Goal: Task Accomplishment & Management: Use online tool/utility

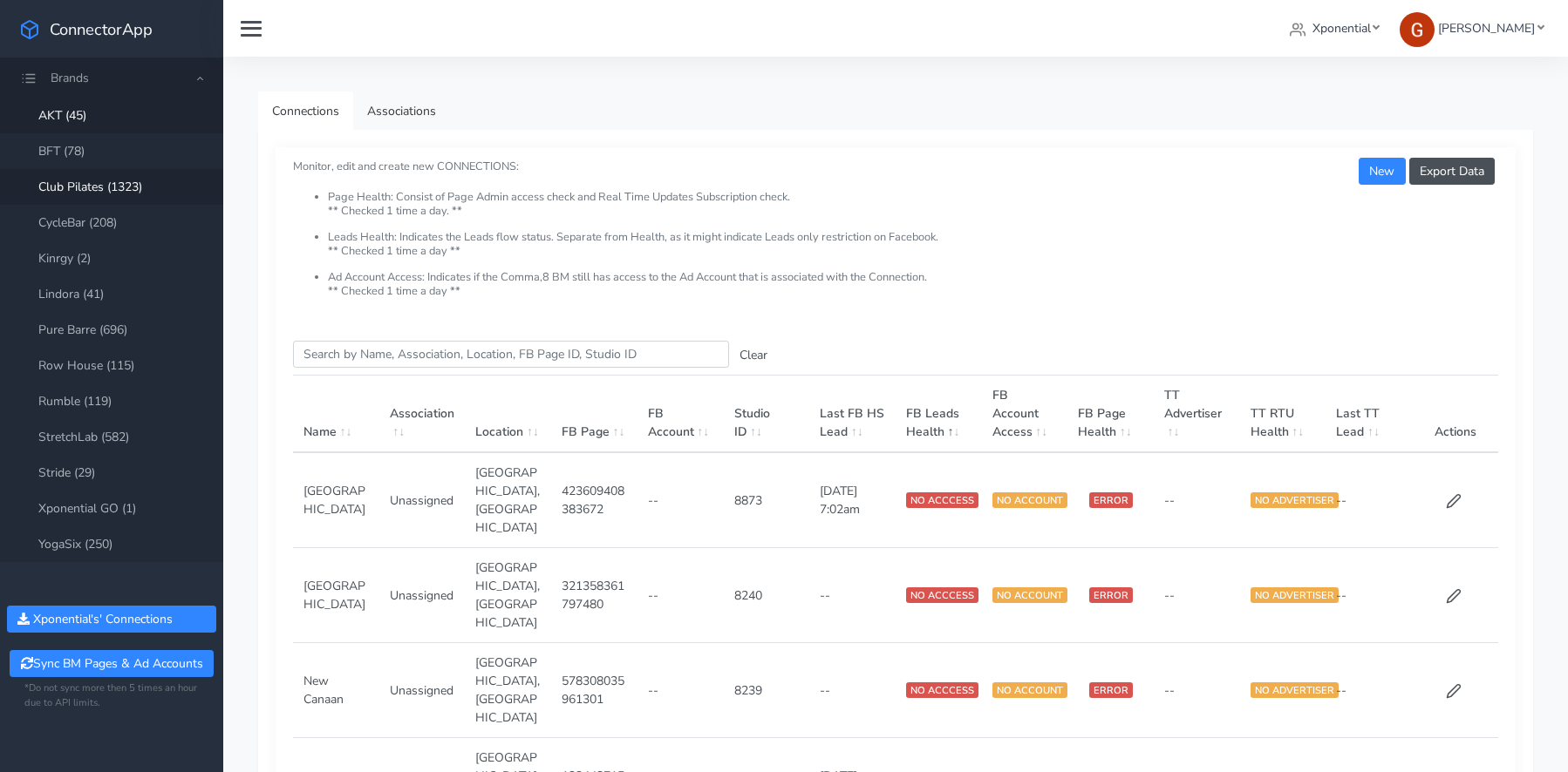
click at [91, 186] on link "Club Pilates (1323)" at bounding box center [112, 187] width 223 height 36
click at [439, 346] on input "Search this table" at bounding box center [511, 354] width 436 height 27
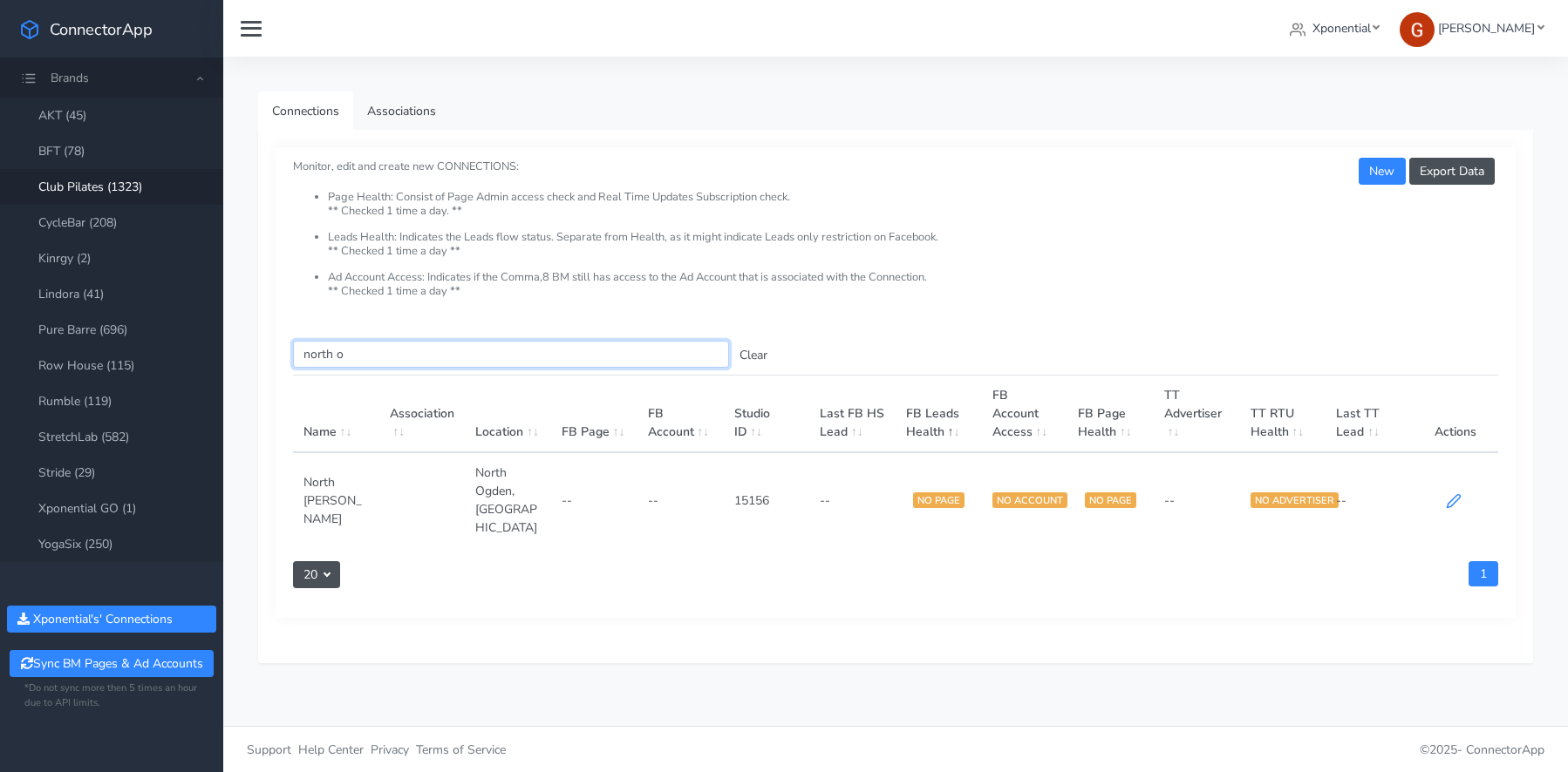
type input "north o"
click at [1453, 494] on icon at bounding box center [1454, 501] width 16 height 16
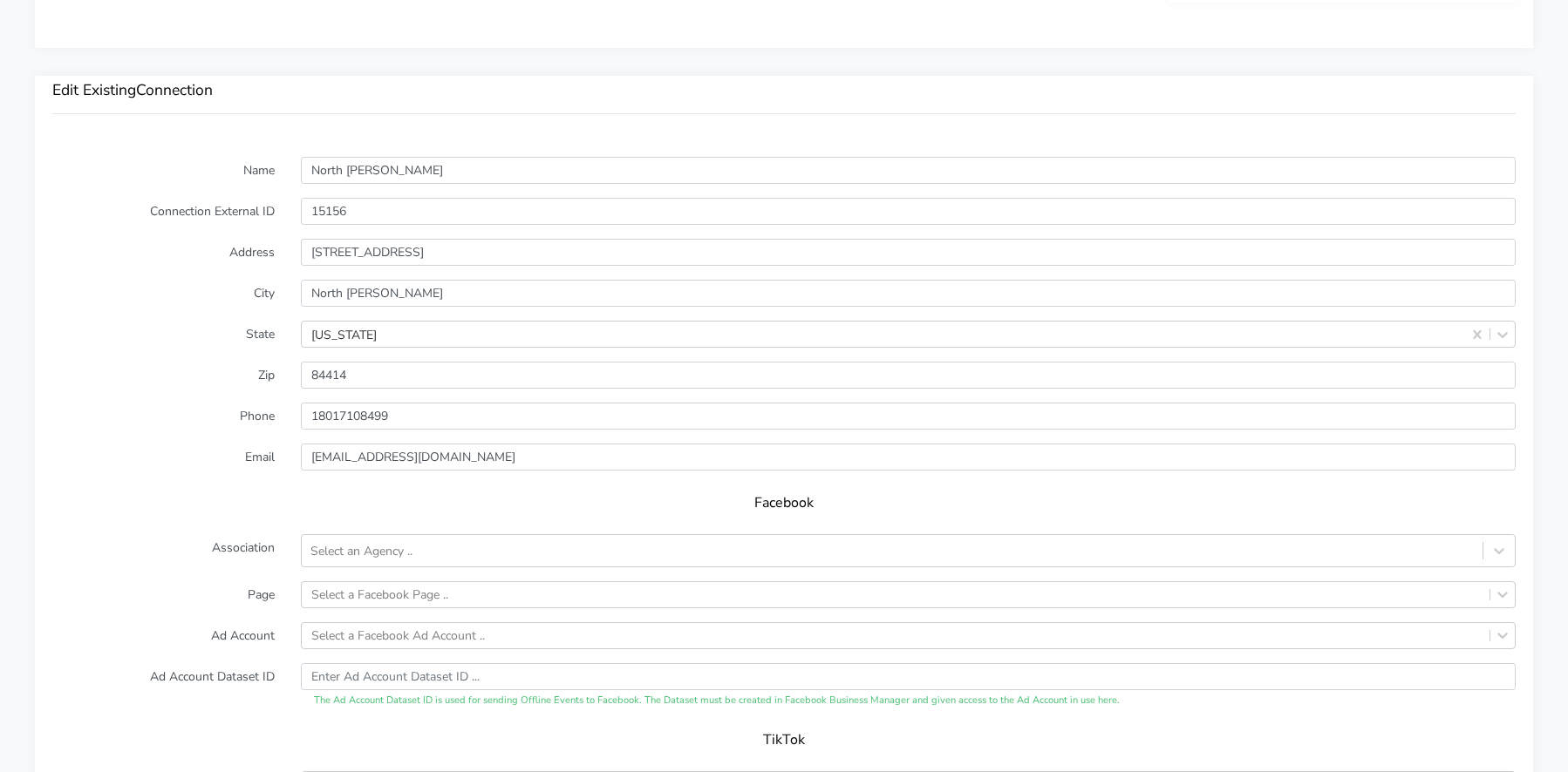
scroll to position [1428, 0]
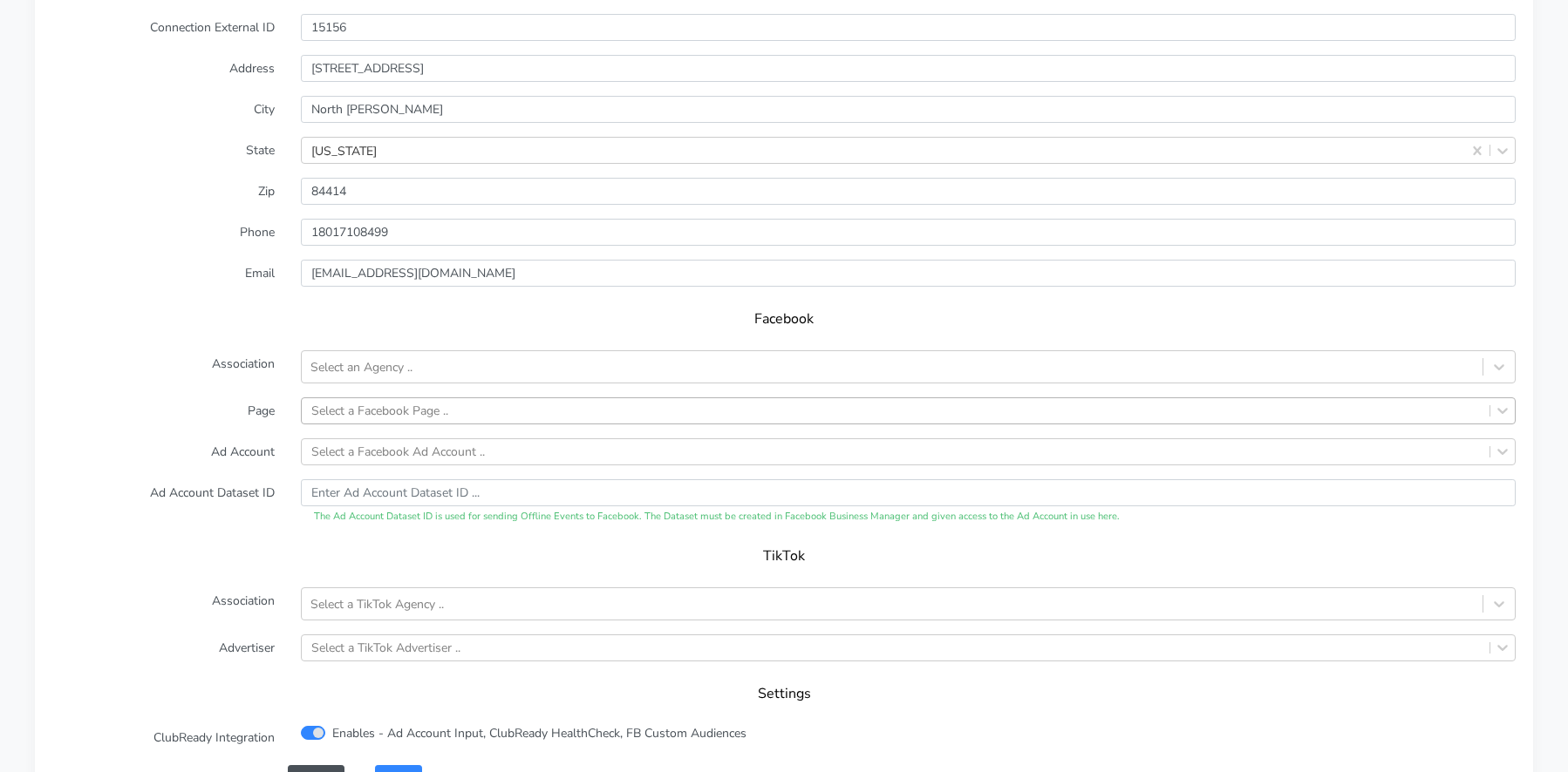
click at [347, 402] on div "Select a Facebook Page .." at bounding box center [380, 411] width 137 height 18
type input "north og"
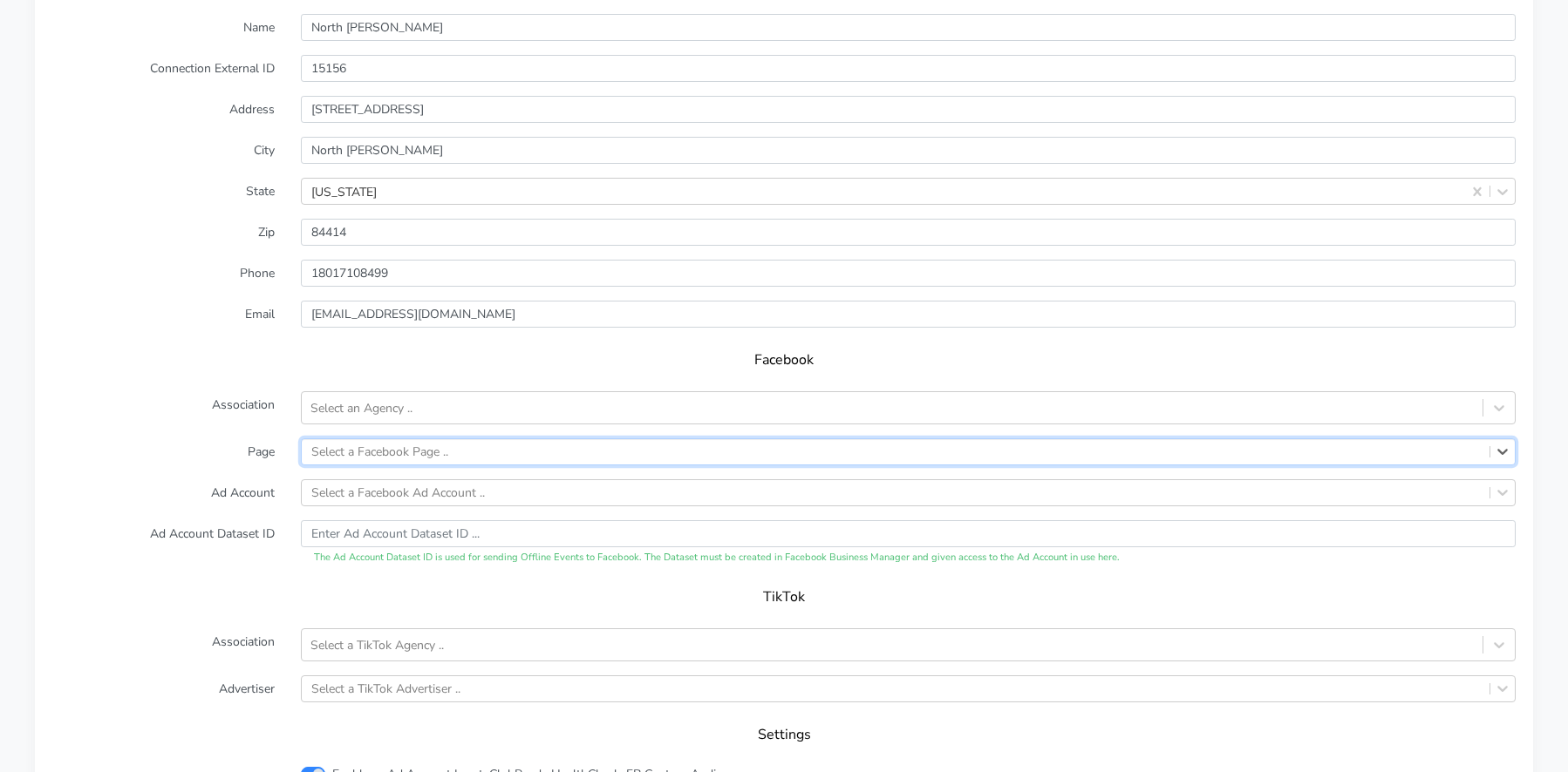
scroll to position [1468, 0]
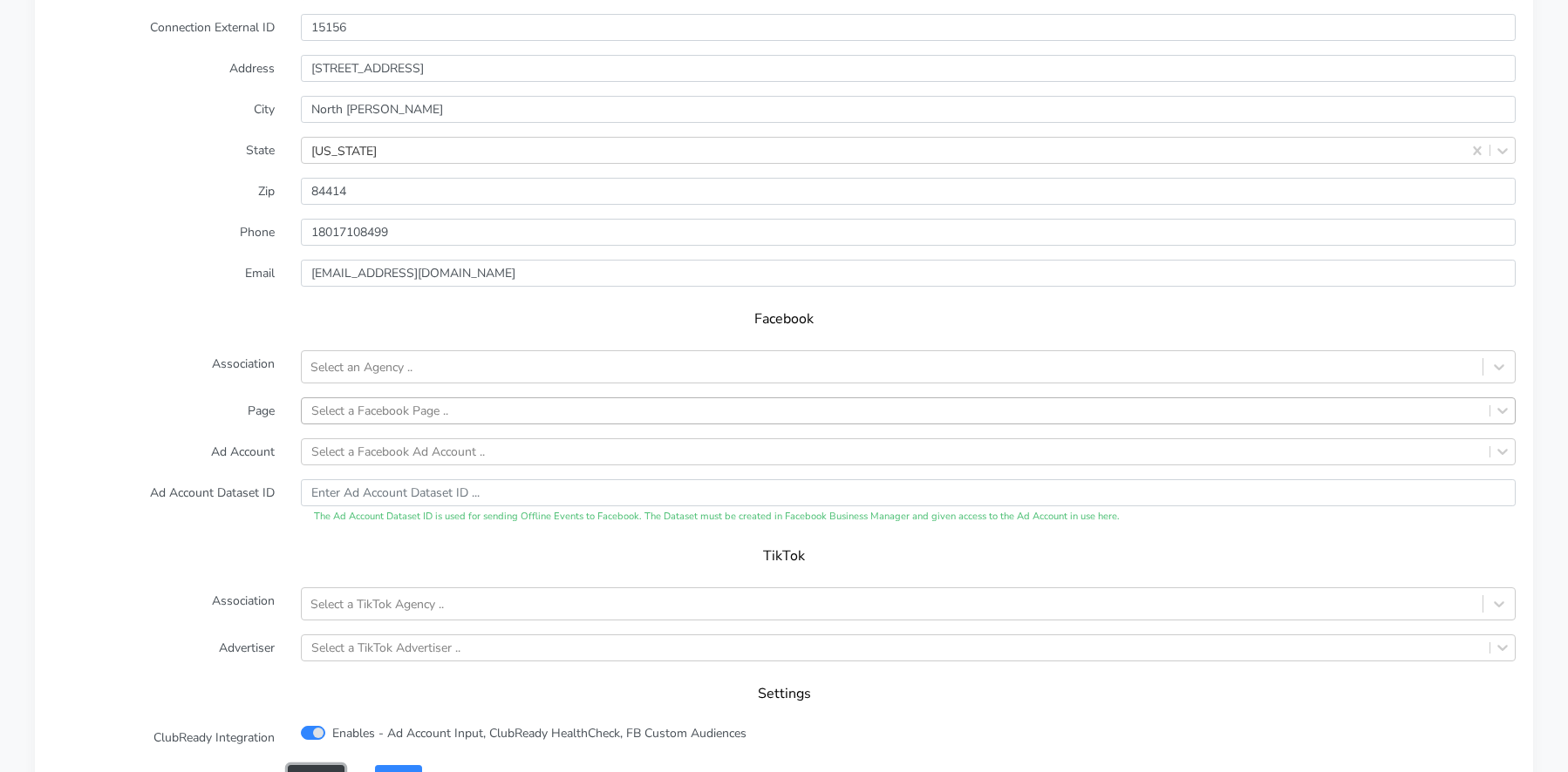
click at [308, 766] on button "Cancel" at bounding box center [316, 778] width 57 height 27
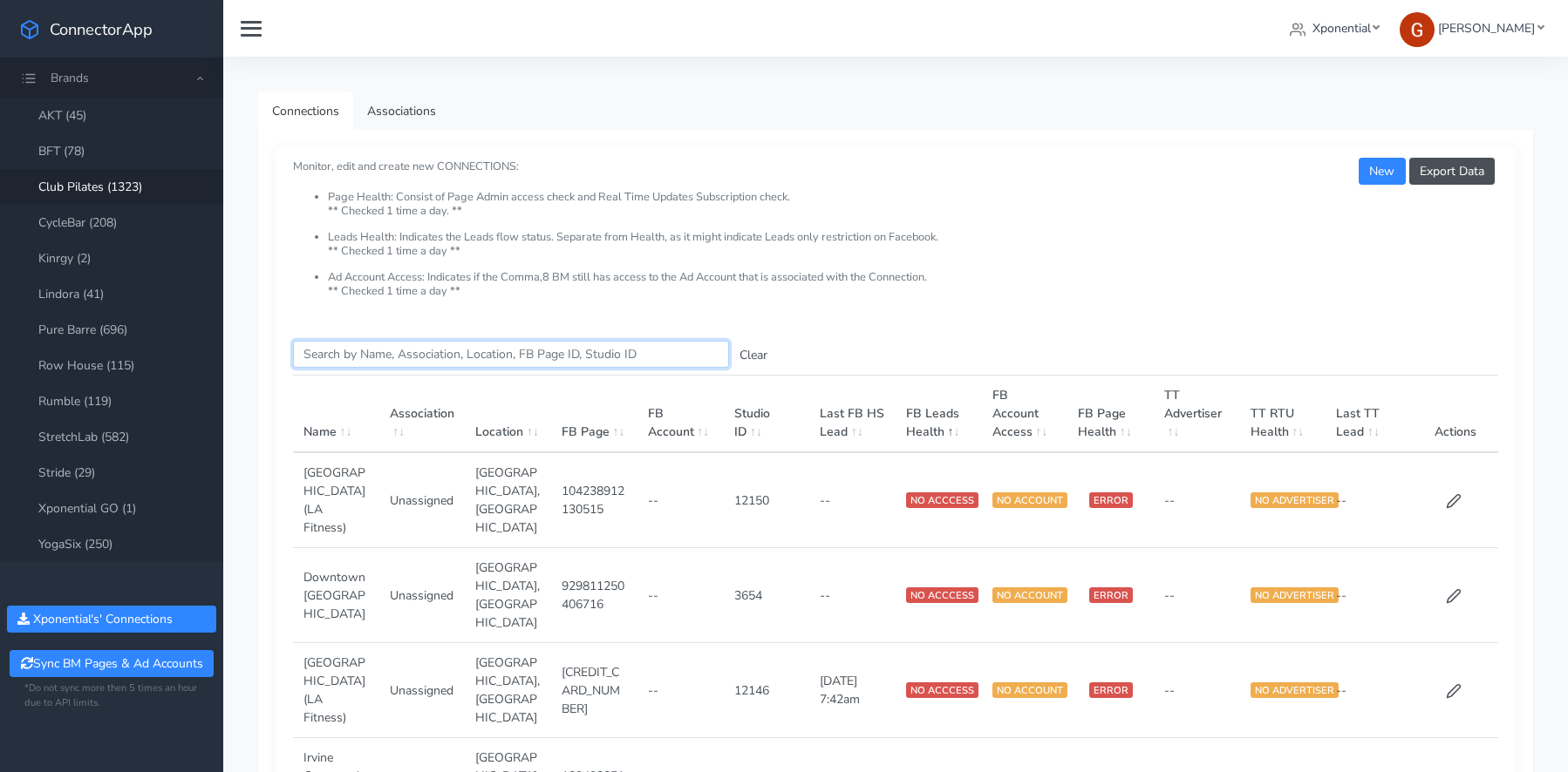
click at [391, 348] on input "Search this table" at bounding box center [511, 354] width 436 height 27
click at [80, 330] on link "Pure Barre (696)" at bounding box center [112, 330] width 223 height 36
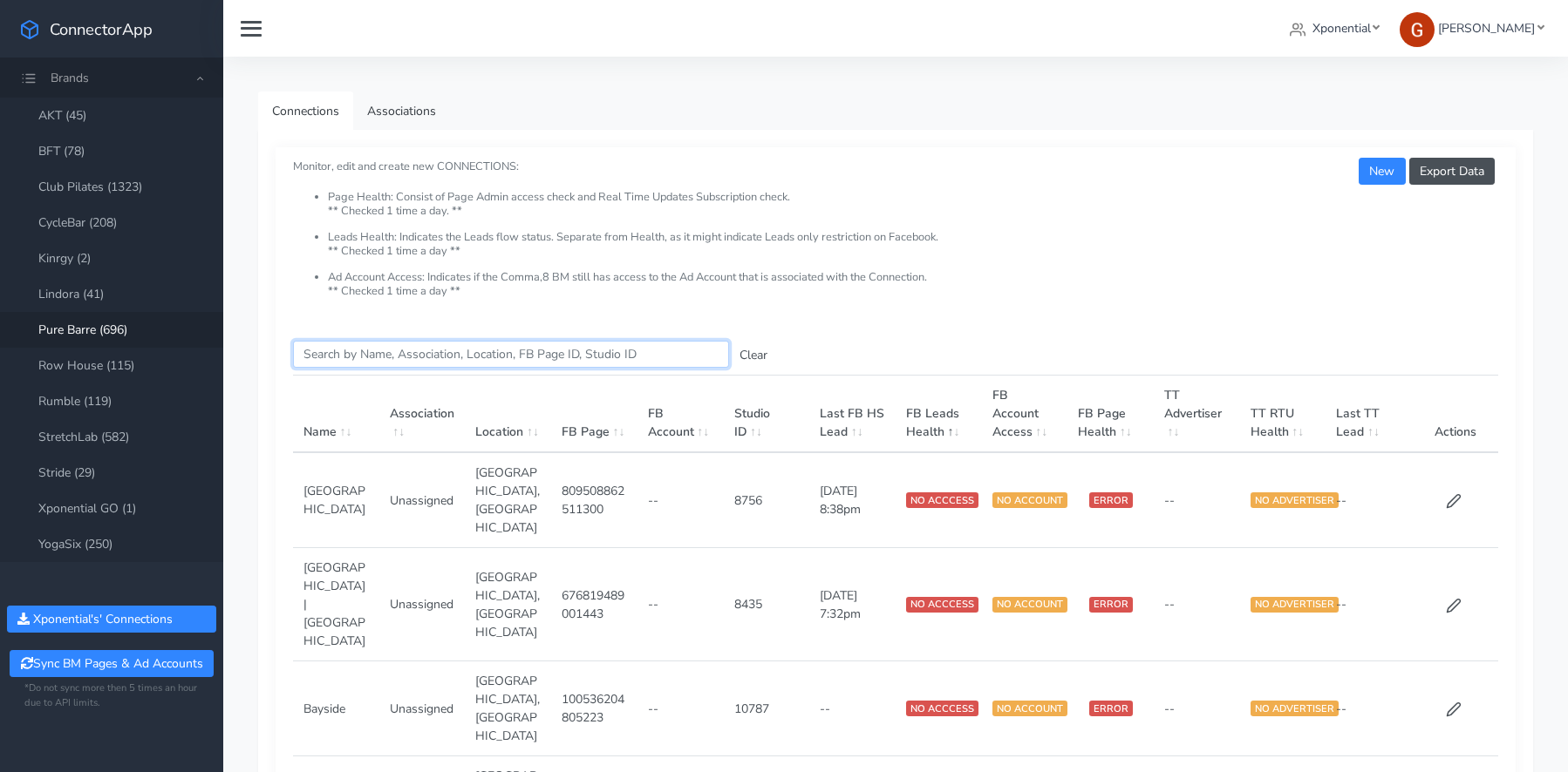
click at [390, 355] on input "Search this table" at bounding box center [511, 354] width 436 height 27
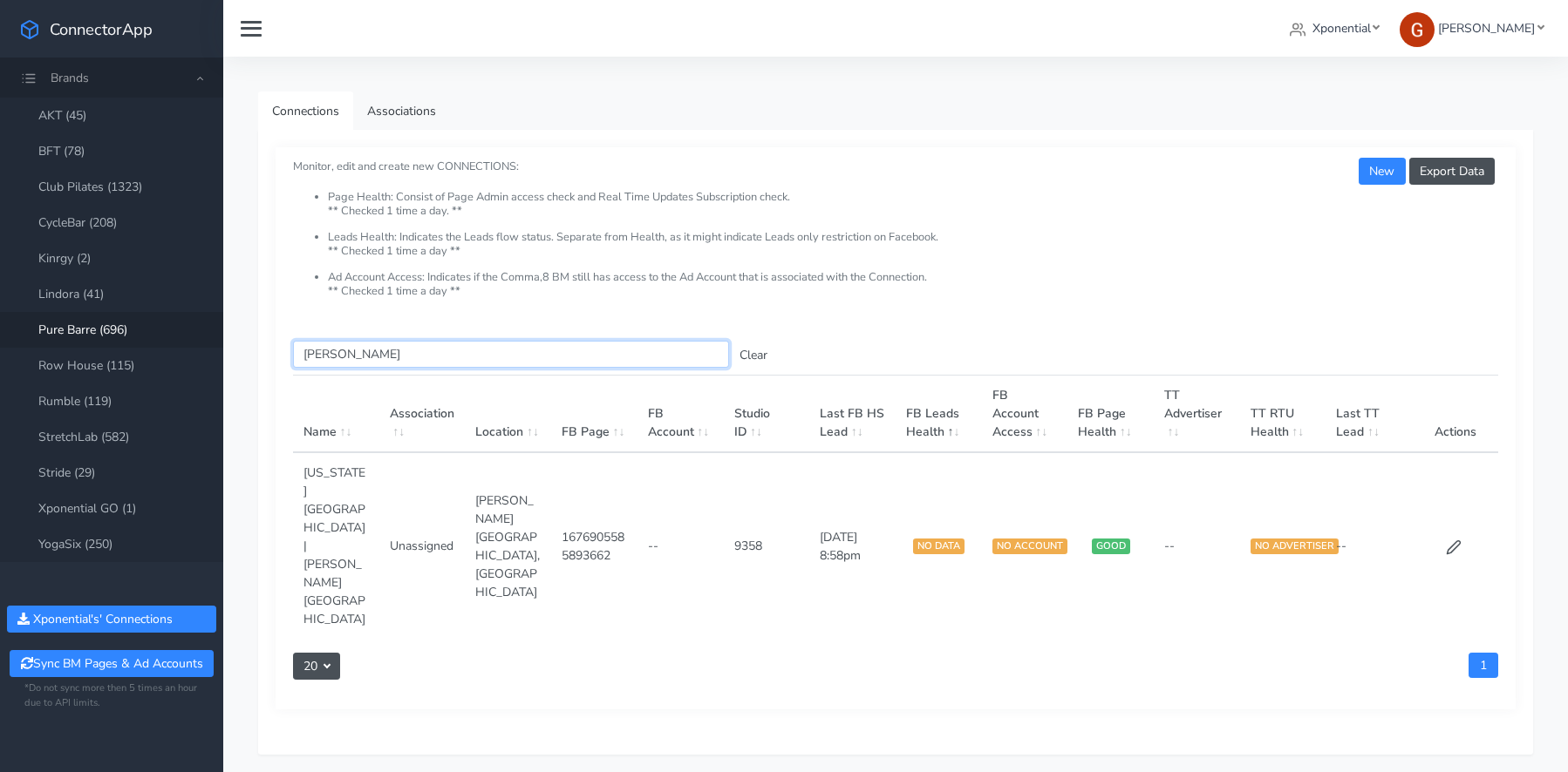
type input "[PERSON_NAME]"
click at [89, 333] on link "Pure Barre (696)" at bounding box center [112, 330] width 223 height 36
click at [1451, 540] on icon at bounding box center [1454, 547] width 16 height 16
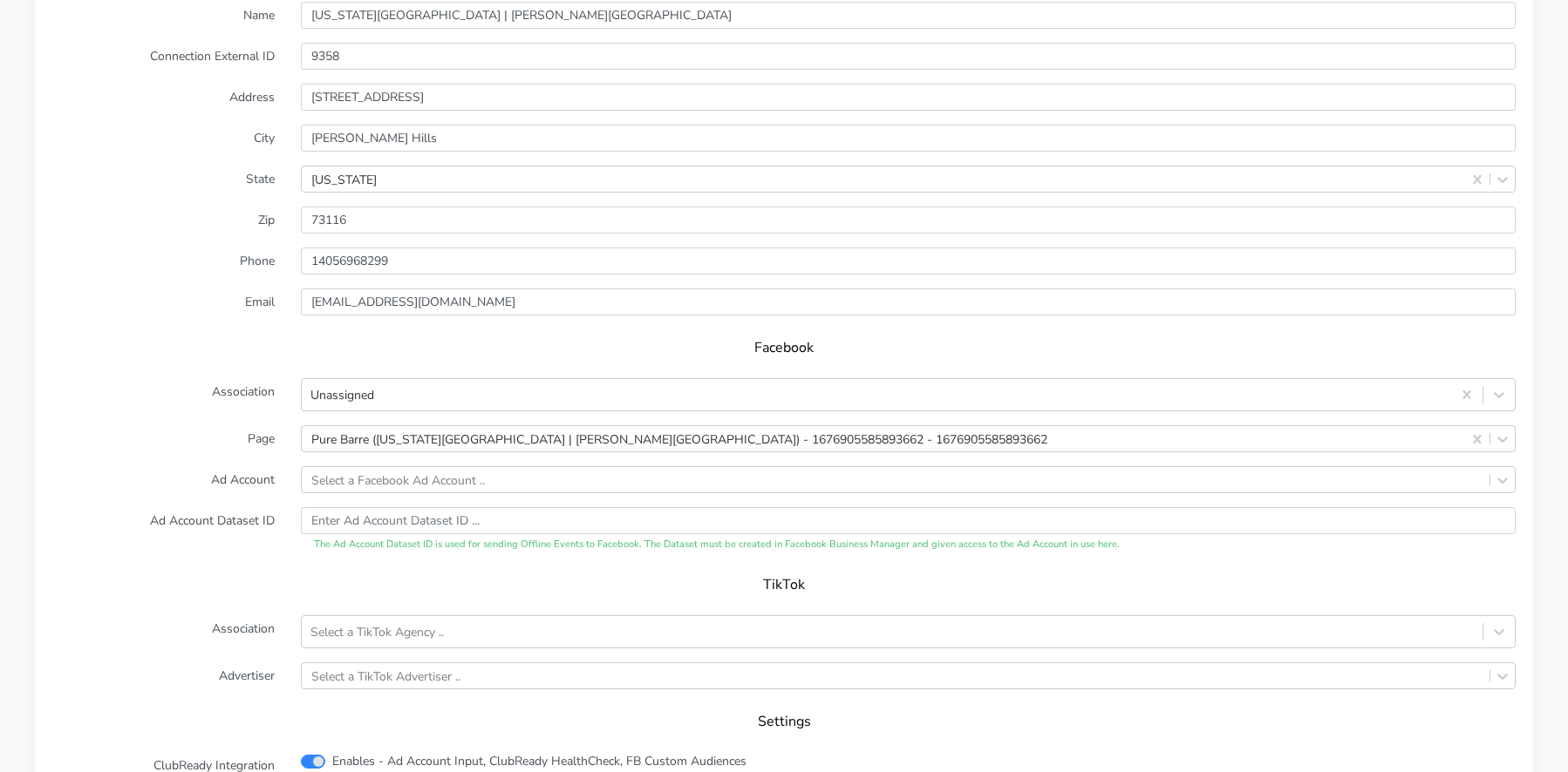
scroll to position [1597, 0]
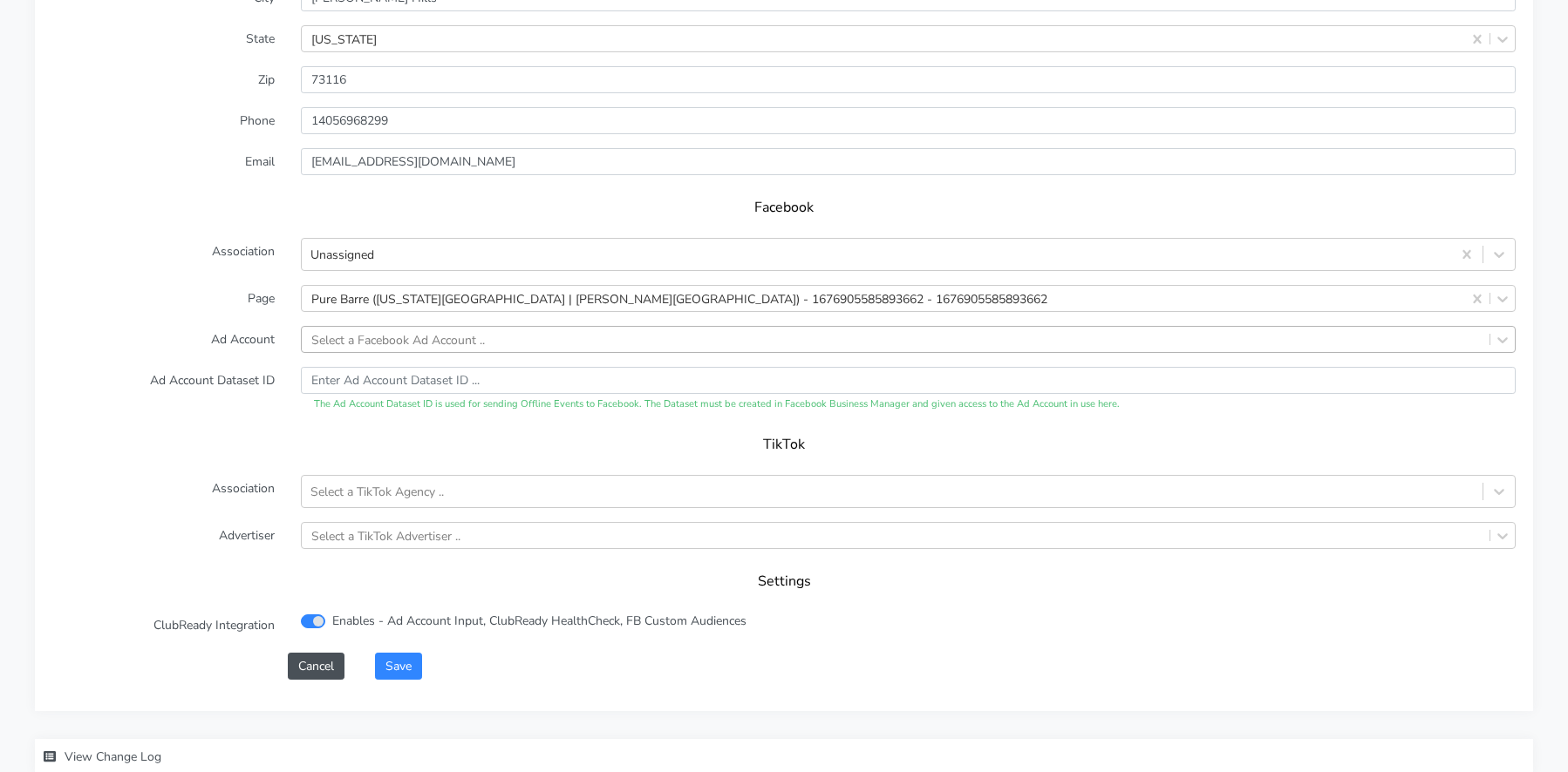
click at [377, 331] on div "Select a Facebook Ad Account .." at bounding box center [398, 340] width 173 height 18
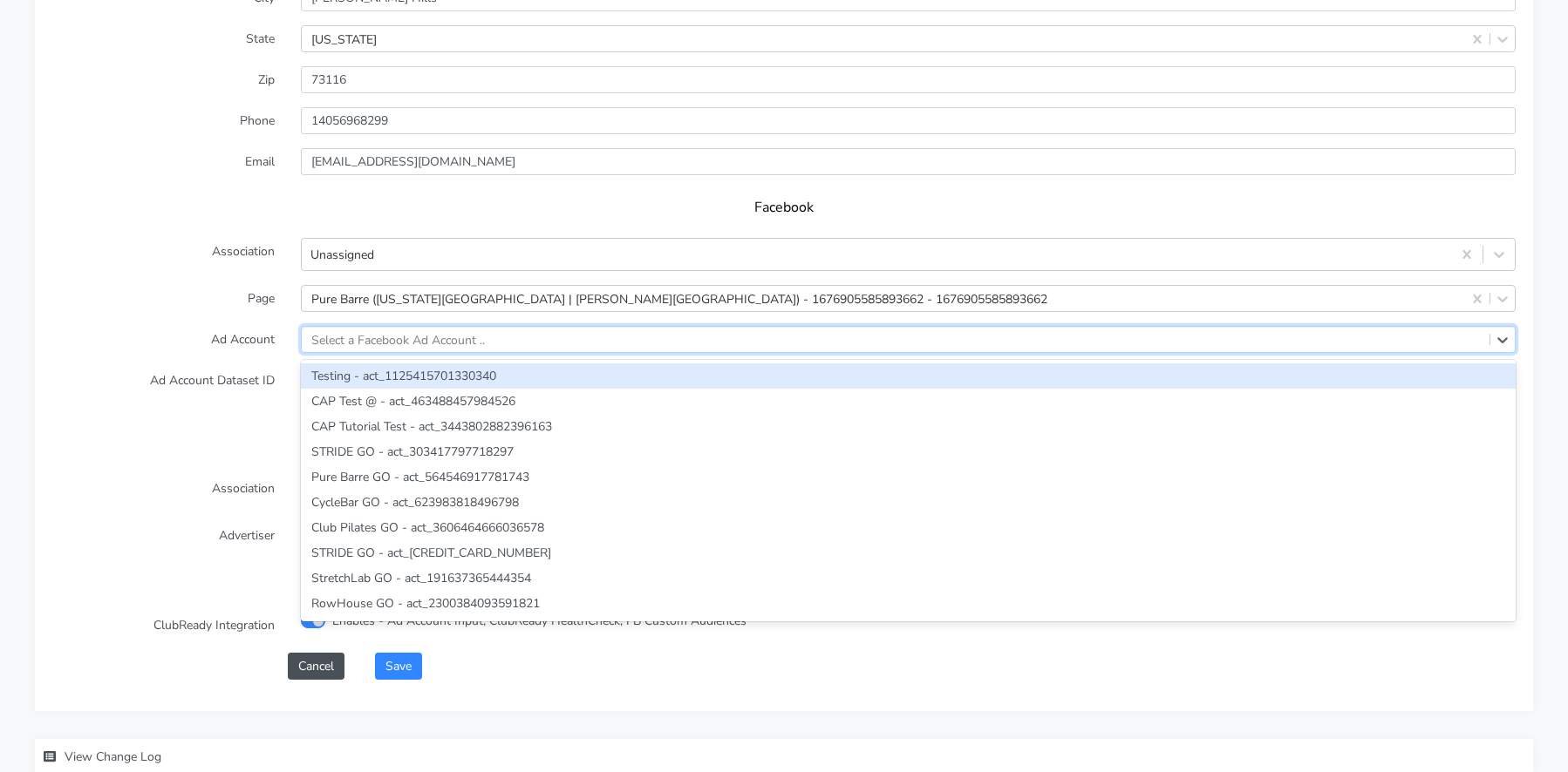
paste input "1190143922927017"
type input "1190143922927017"
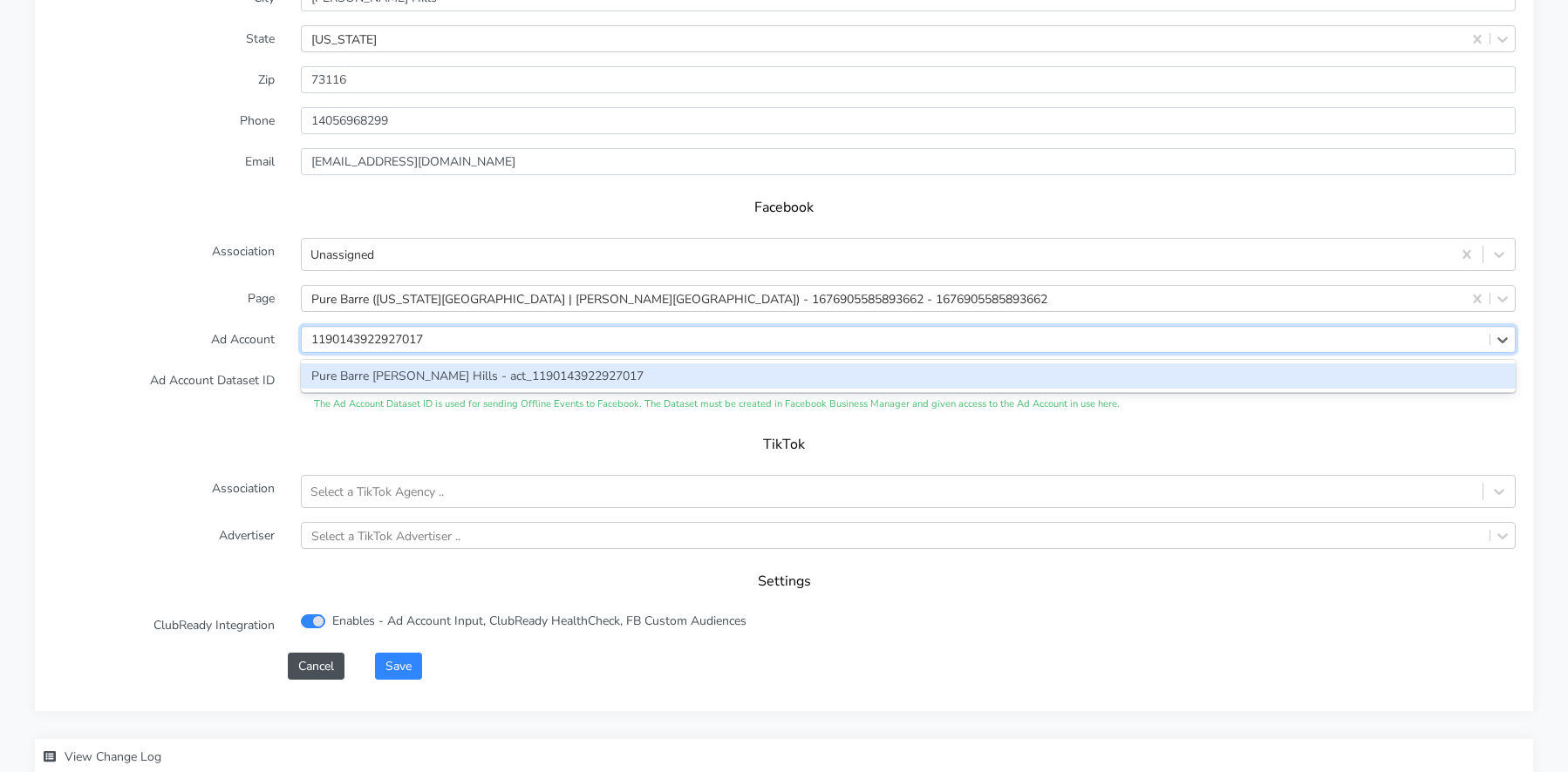
click at [407, 365] on div "Pure Barre [PERSON_NAME] Hills - act_1190143922927017" at bounding box center [908, 376] width 1215 height 25
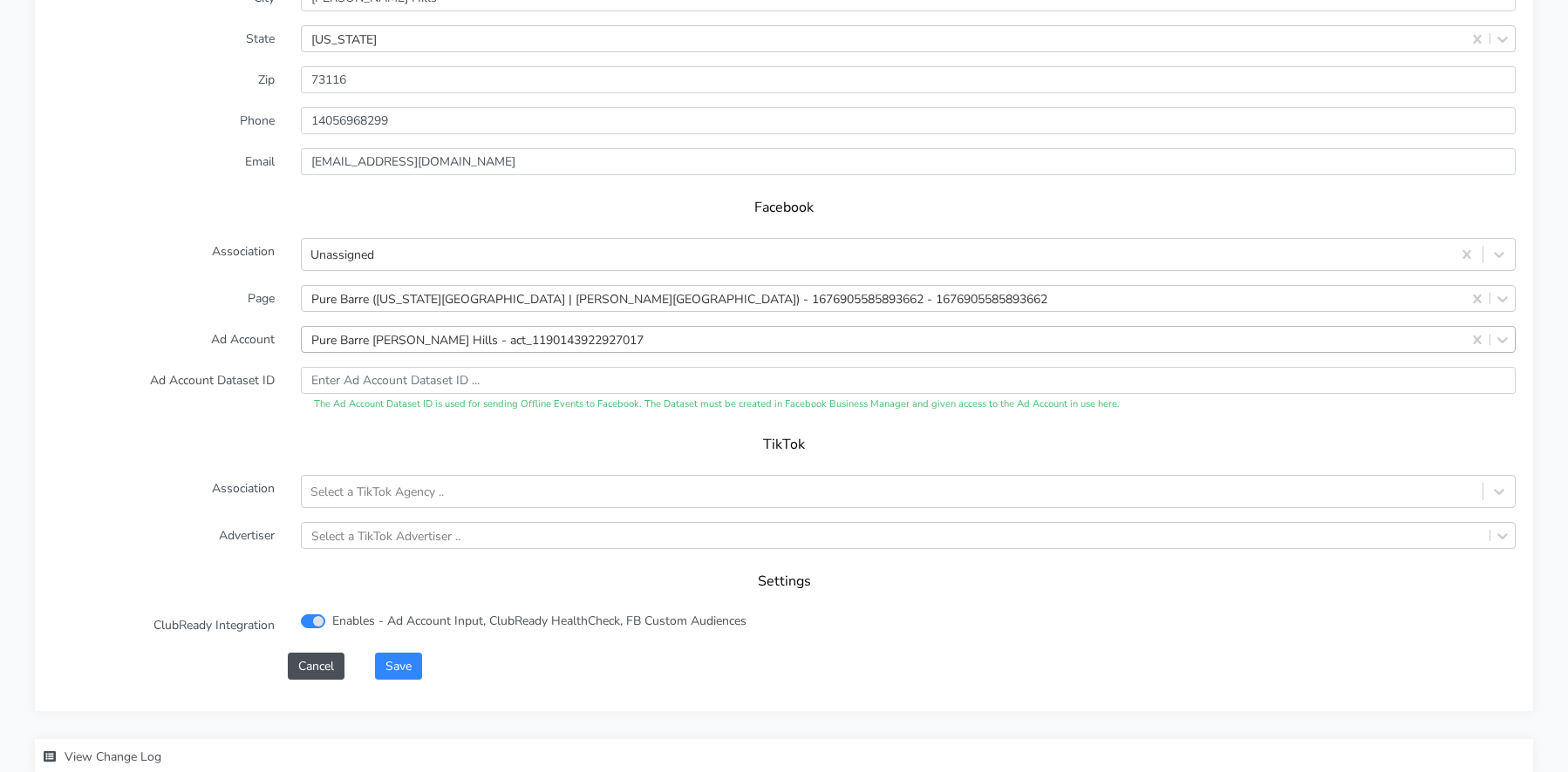
click at [368, 219] on div "Facebook" at bounding box center [784, 213] width 1464 height 49
click at [371, 240] on div "Unassigned" at bounding box center [876, 254] width 1149 height 29
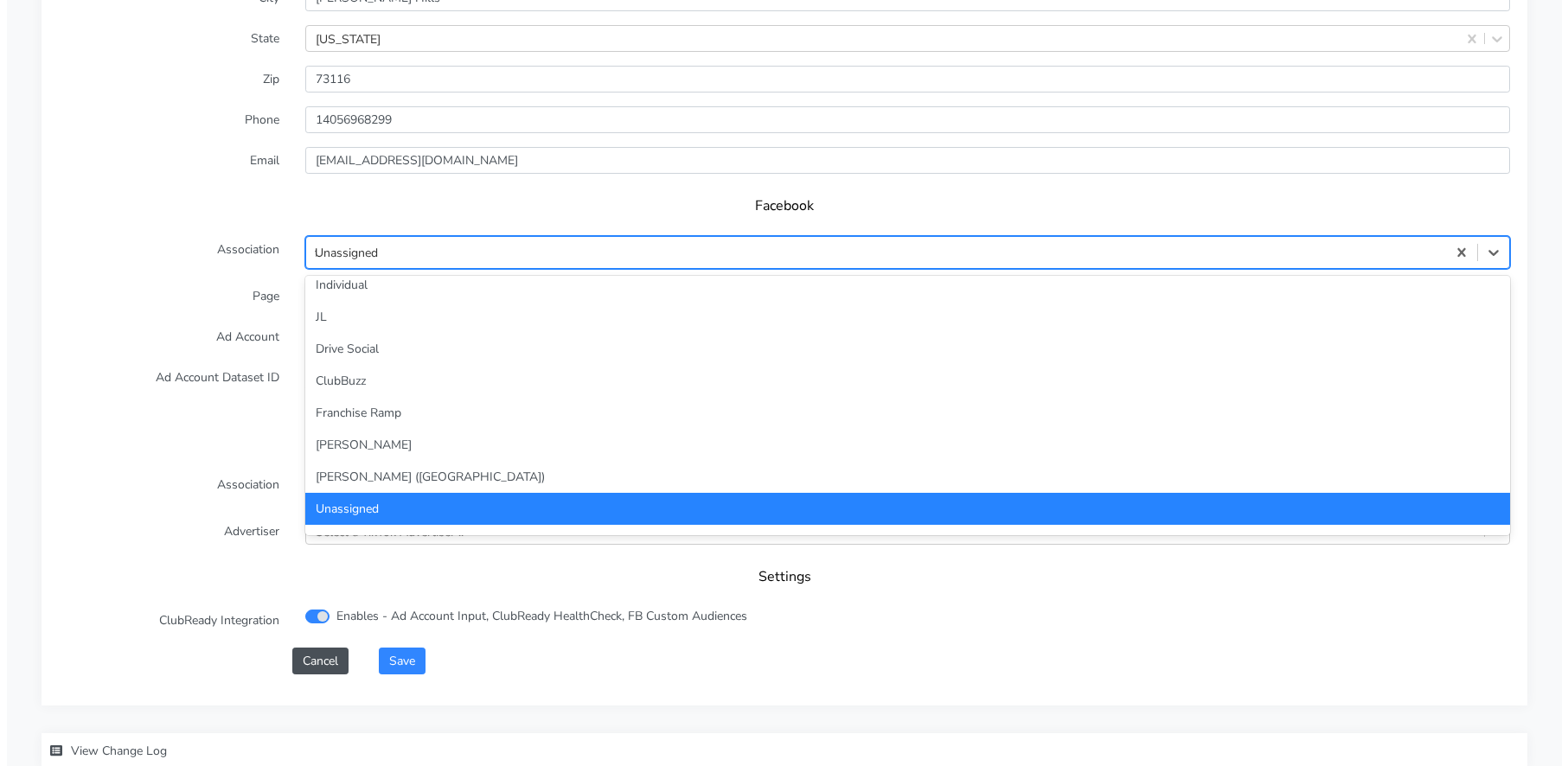
scroll to position [0, 0]
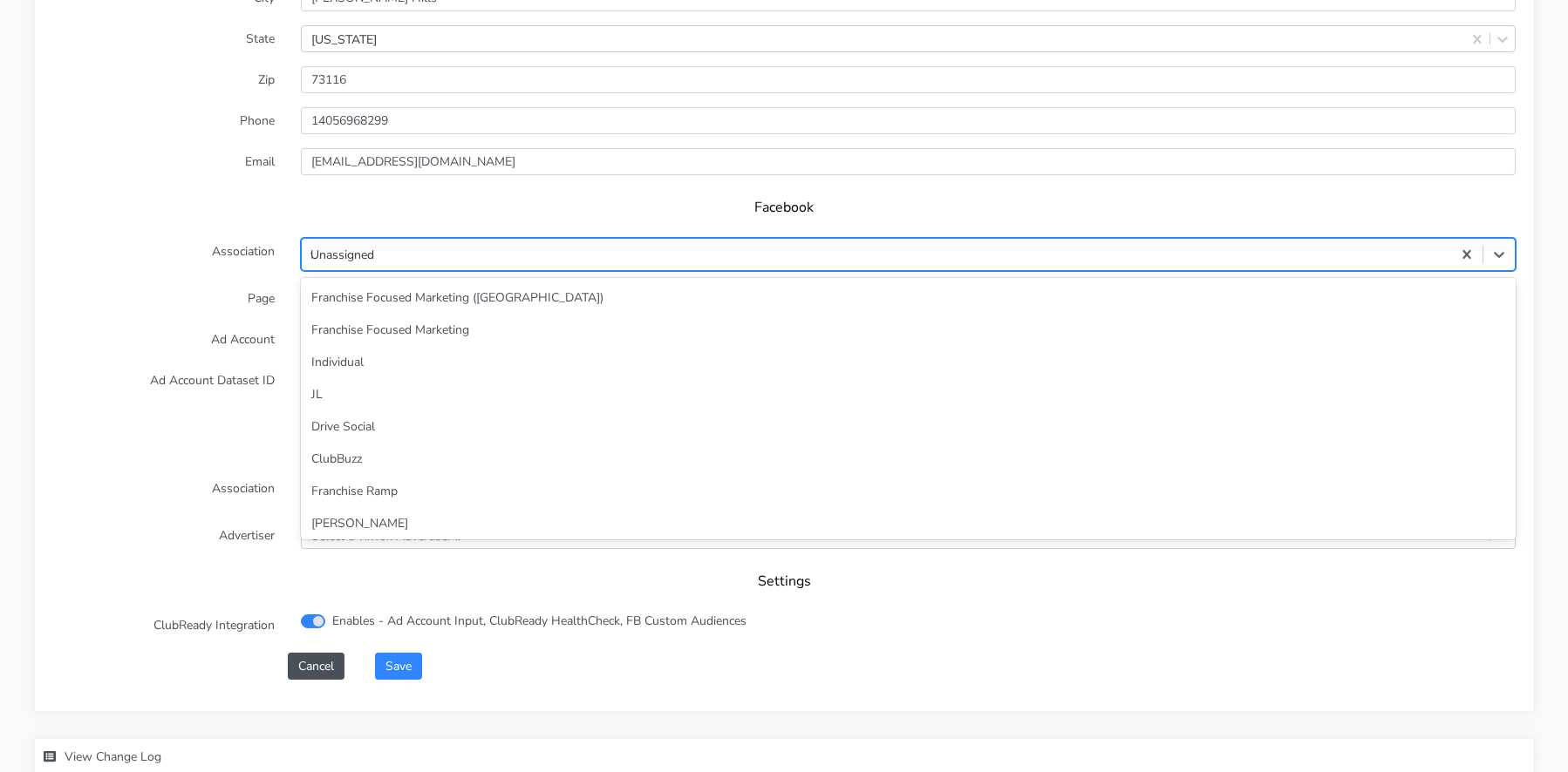
type input "fra"
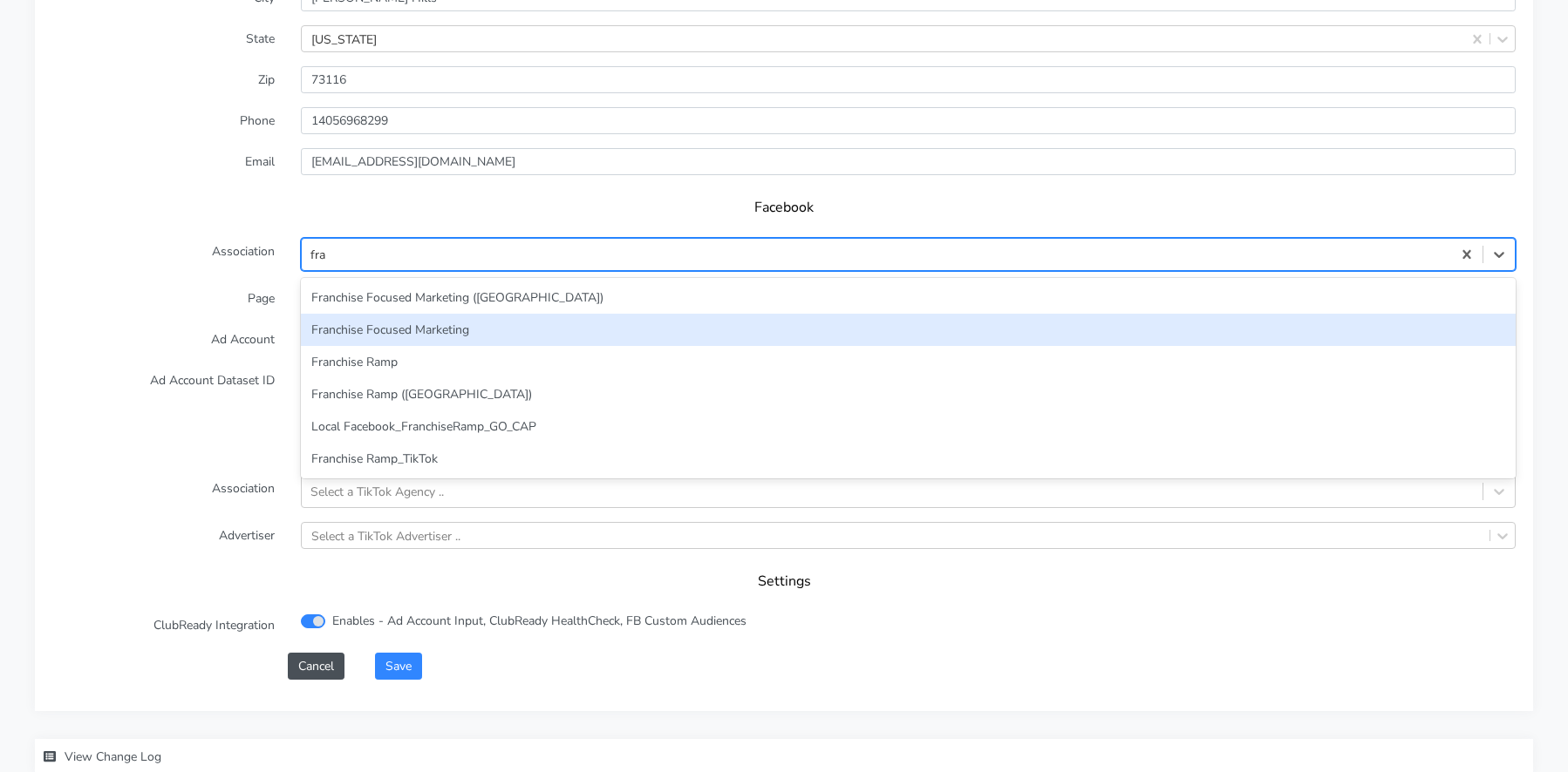
click at [465, 322] on div "Franchise Focused Marketing" at bounding box center [908, 330] width 1215 height 32
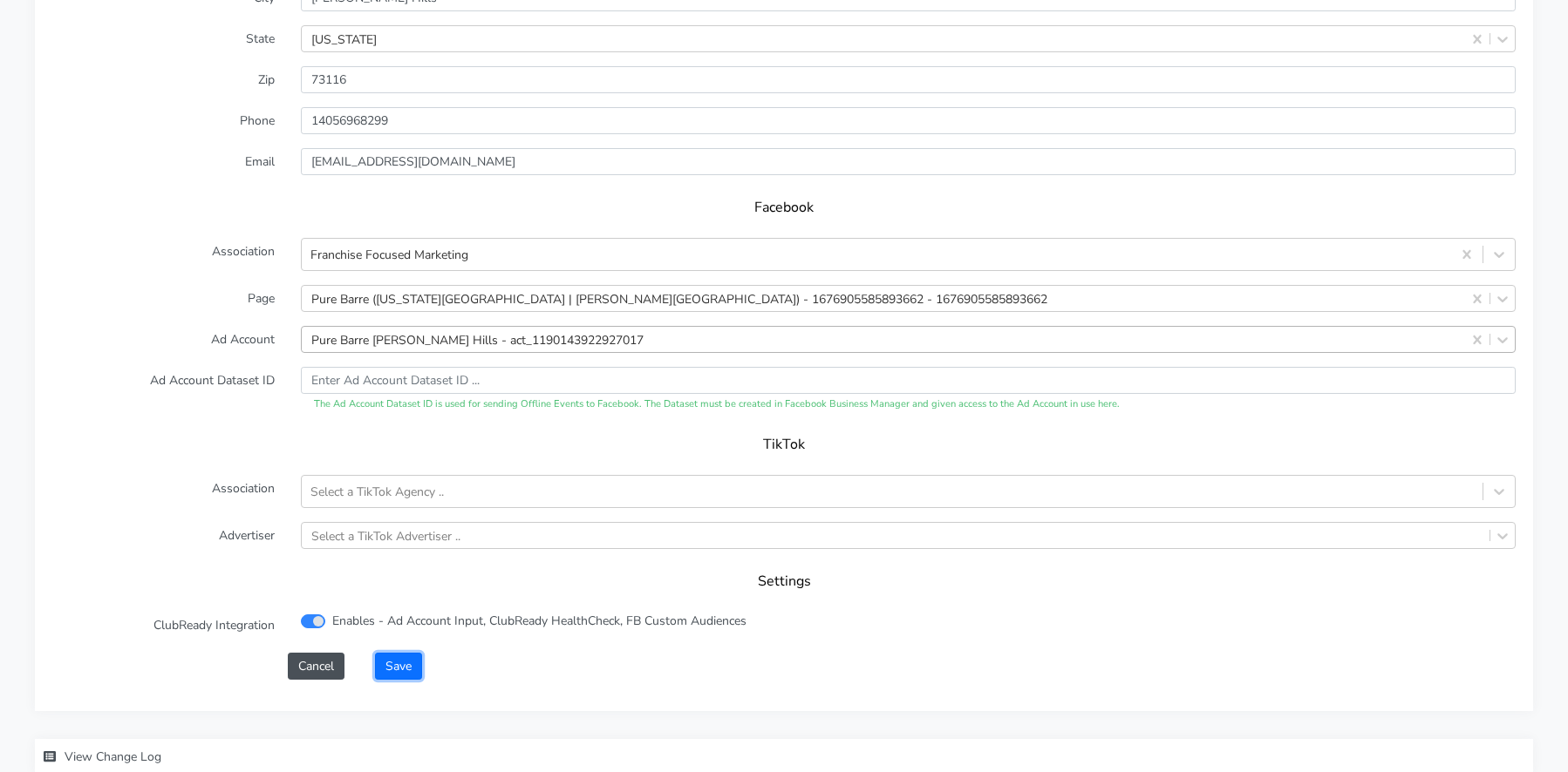
click at [410, 653] on button "Save" at bounding box center [398, 666] width 47 height 27
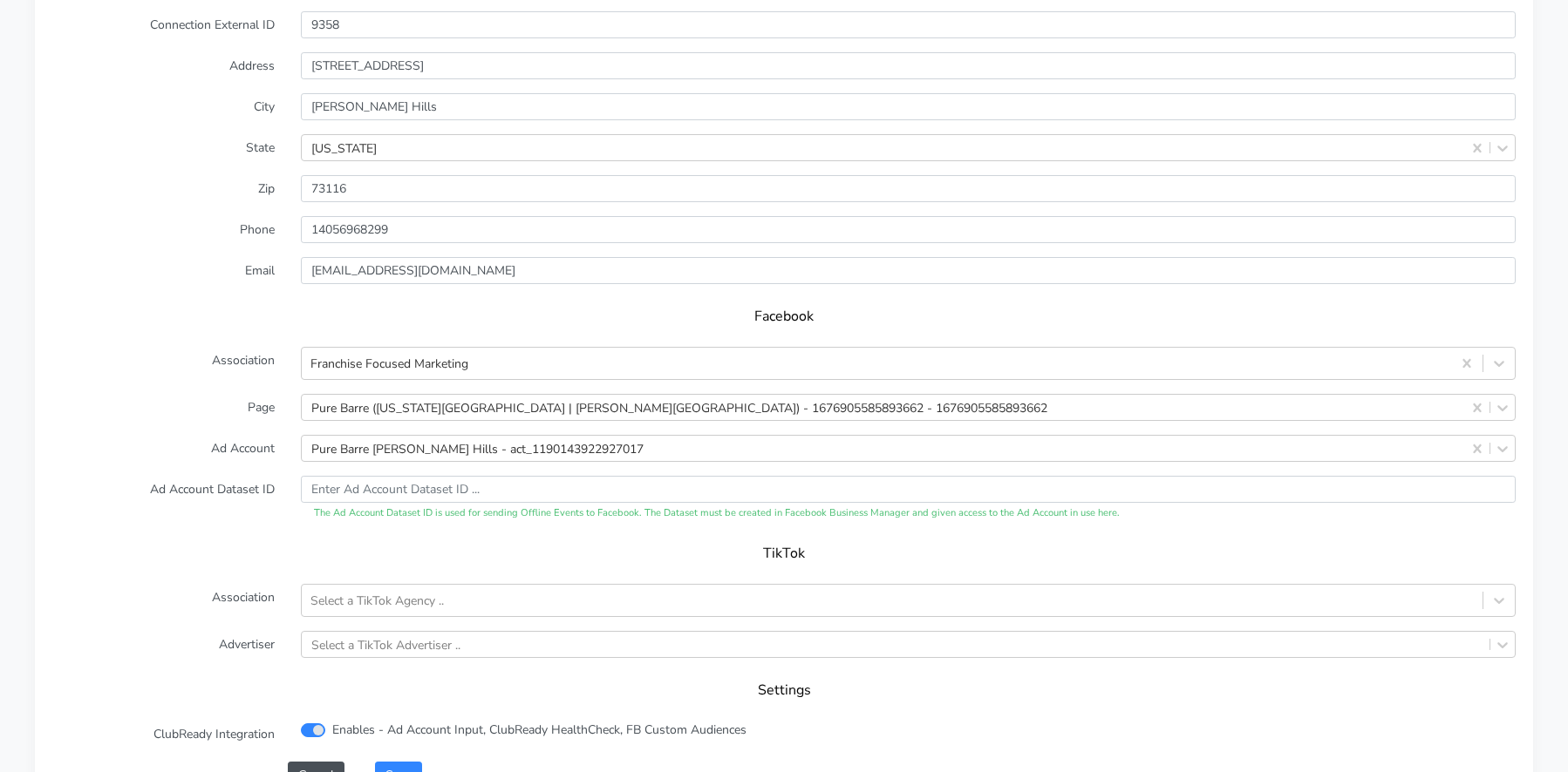
scroll to position [1511, 0]
click at [403, 761] on button "Save" at bounding box center [398, 774] width 47 height 27
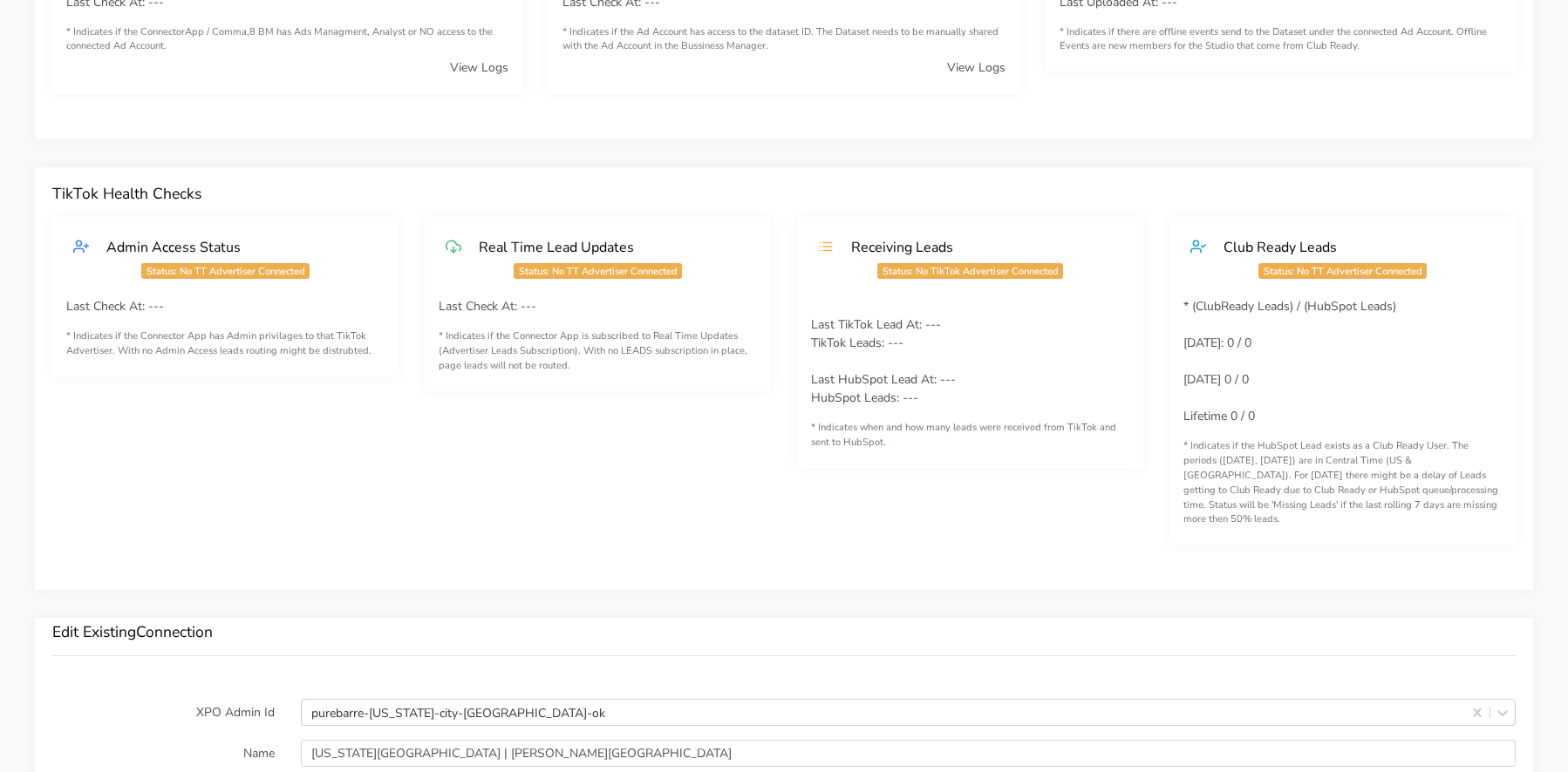
scroll to position [1196, 0]
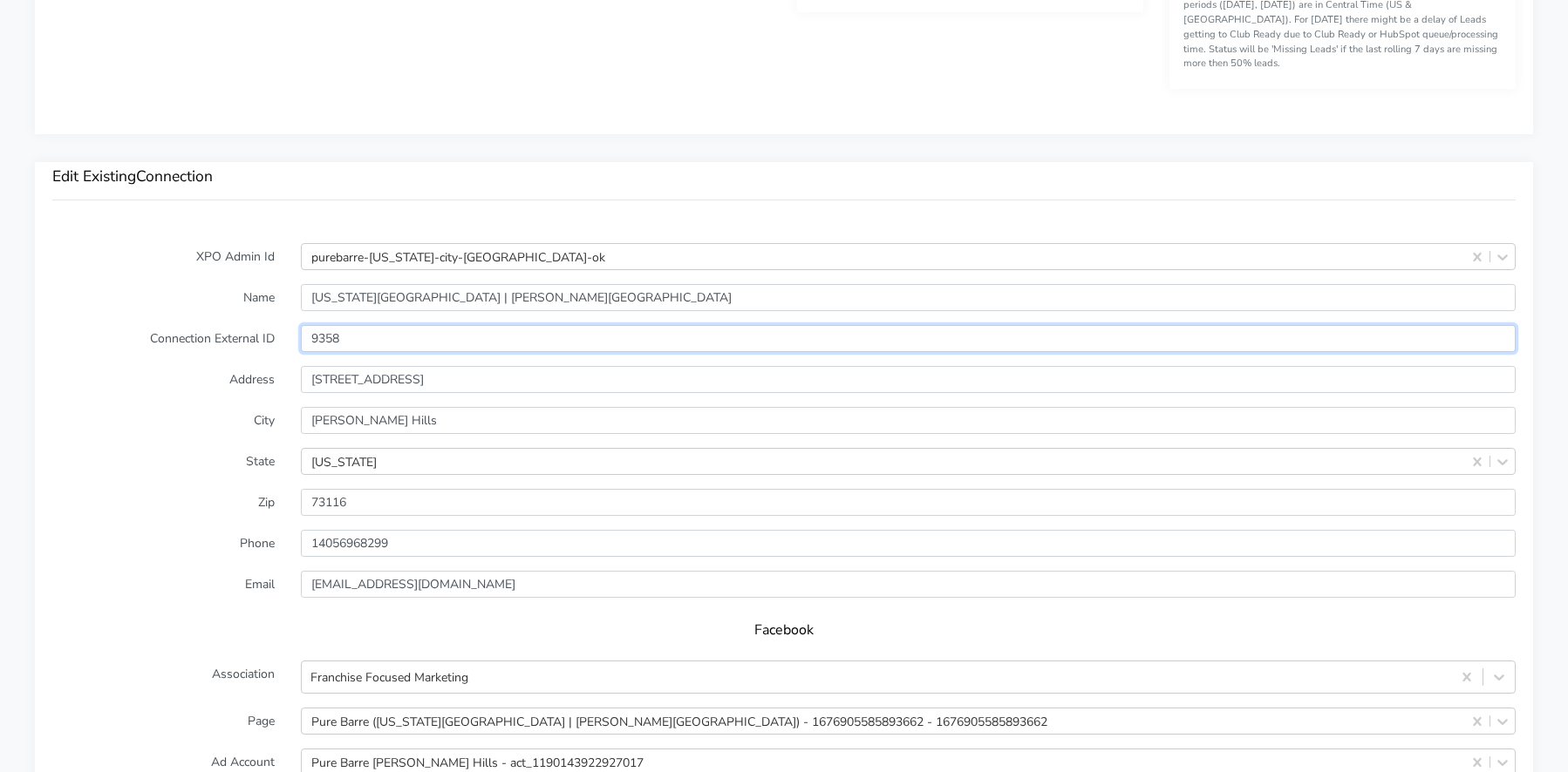
click at [317, 325] on input "9358" at bounding box center [908, 338] width 1215 height 27
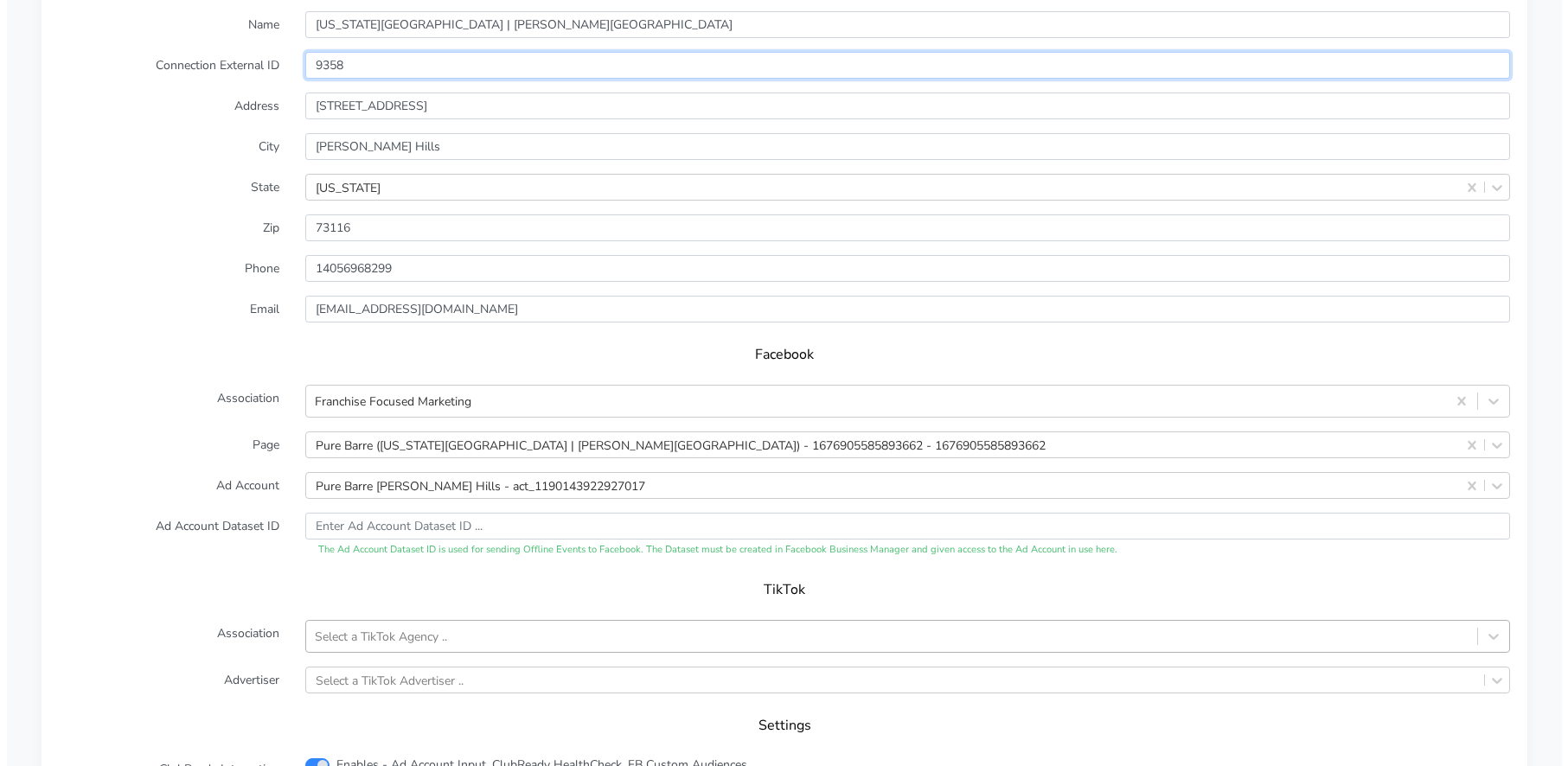
scroll to position [1559, 0]
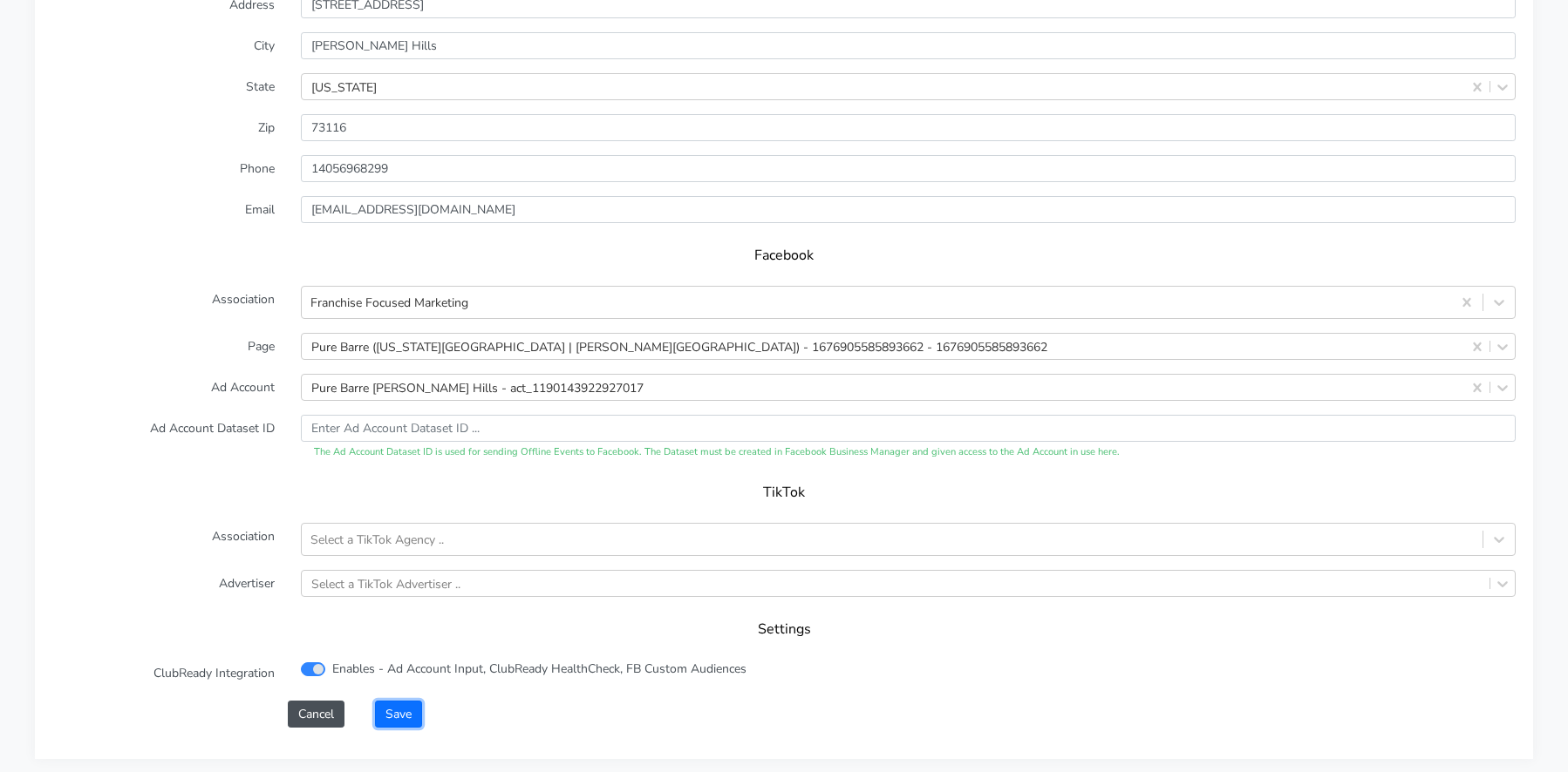
click at [397, 701] on button "Save" at bounding box center [398, 714] width 47 height 27
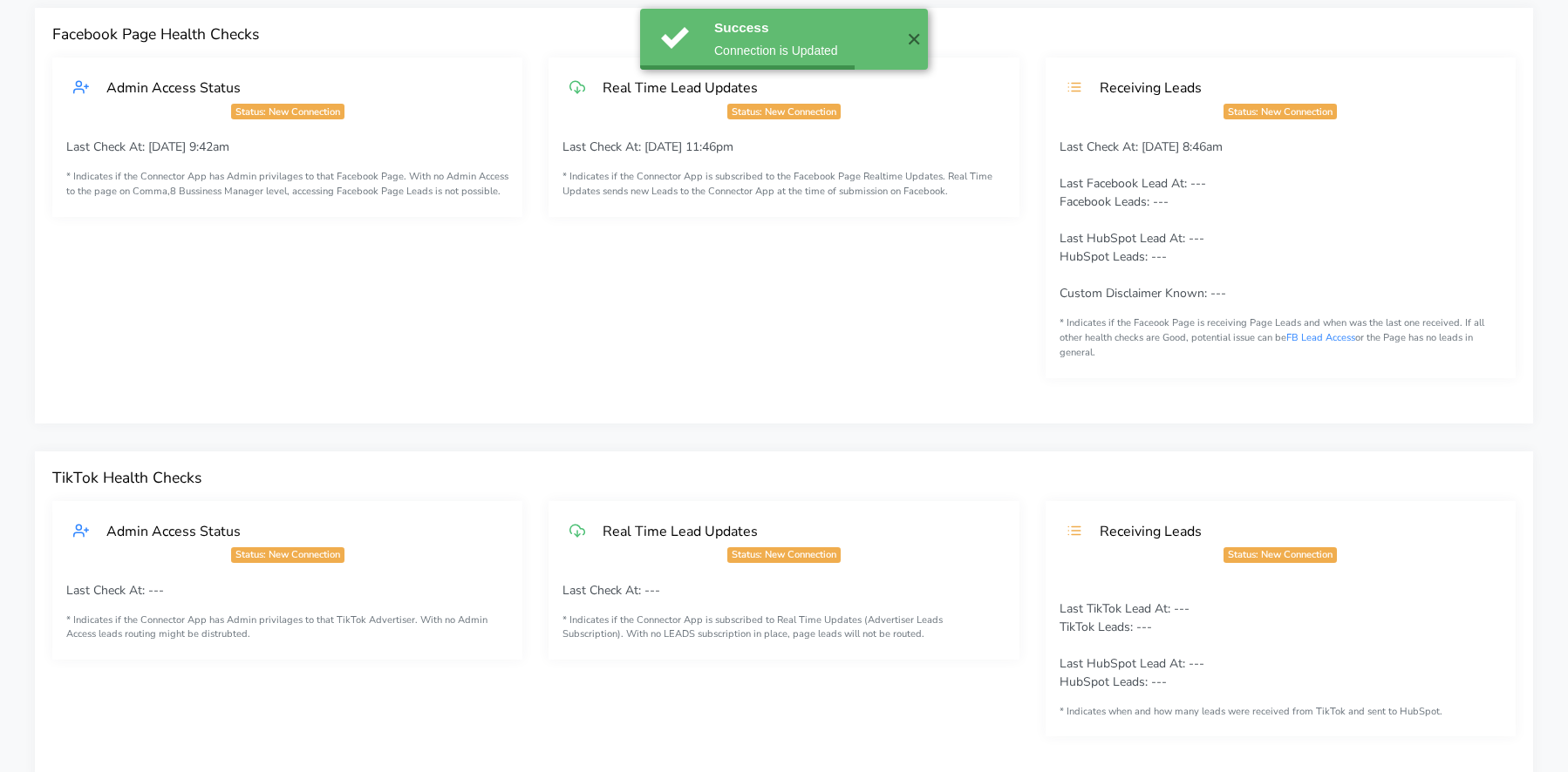
scroll to position [0, 0]
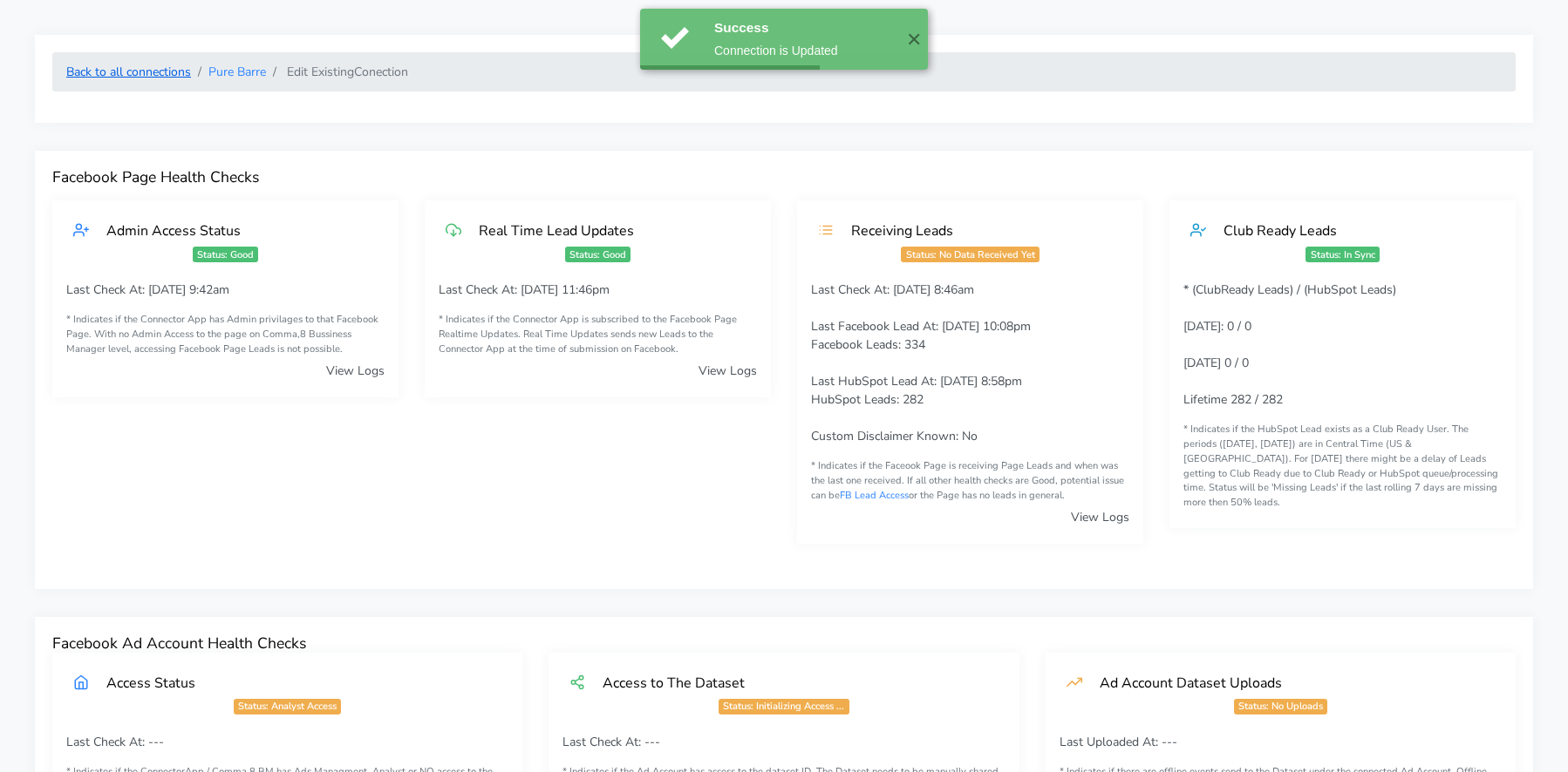
click at [165, 73] on link "Back to all connections" at bounding box center [128, 72] width 124 height 17
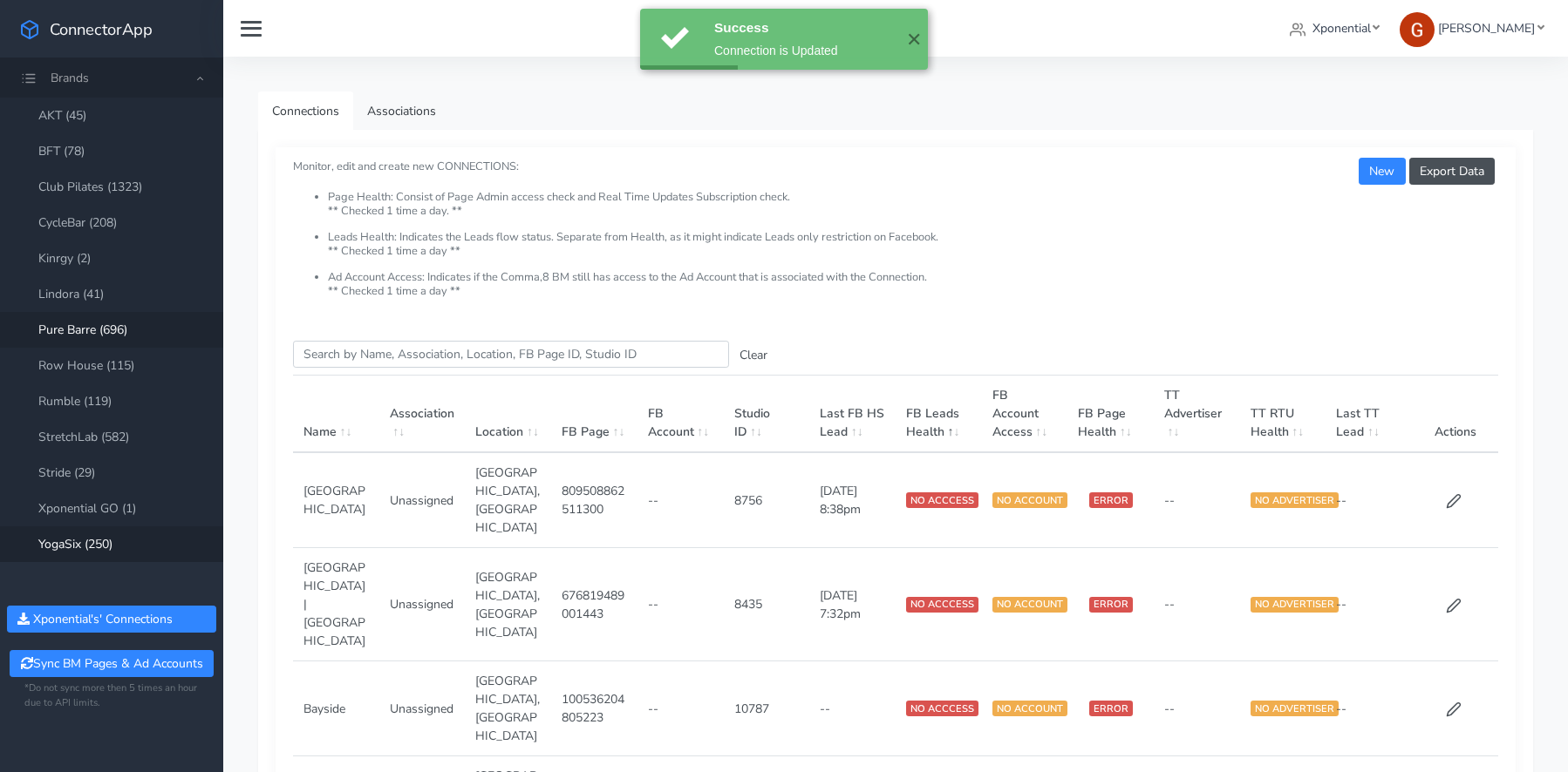
click at [97, 549] on link "YogaSix (250)" at bounding box center [112, 544] width 223 height 36
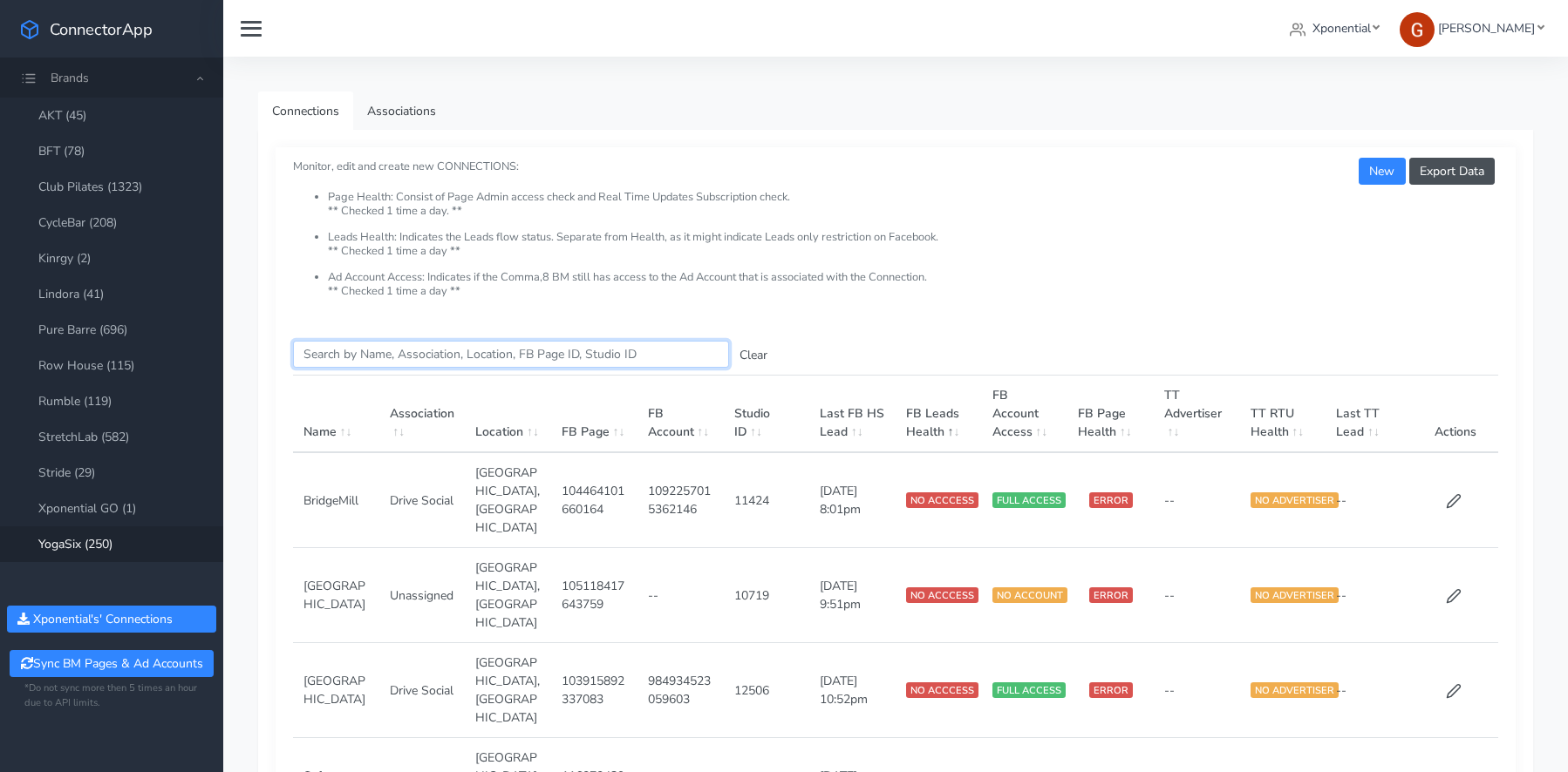
click at [357, 351] on input "Search this table" at bounding box center [511, 354] width 436 height 27
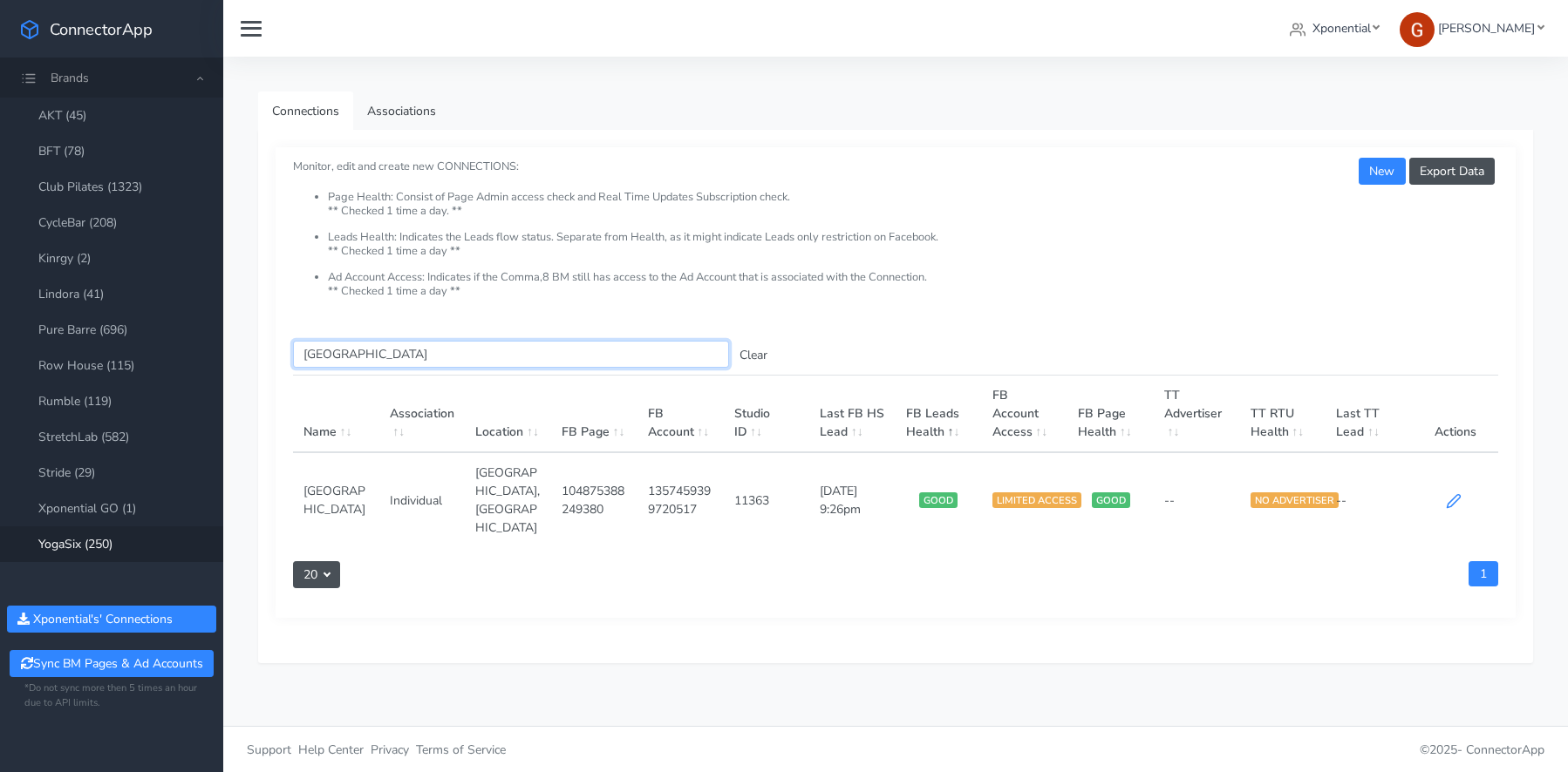
type input "[GEOGRAPHIC_DATA]"
click at [1456, 494] on icon at bounding box center [1454, 501] width 16 height 16
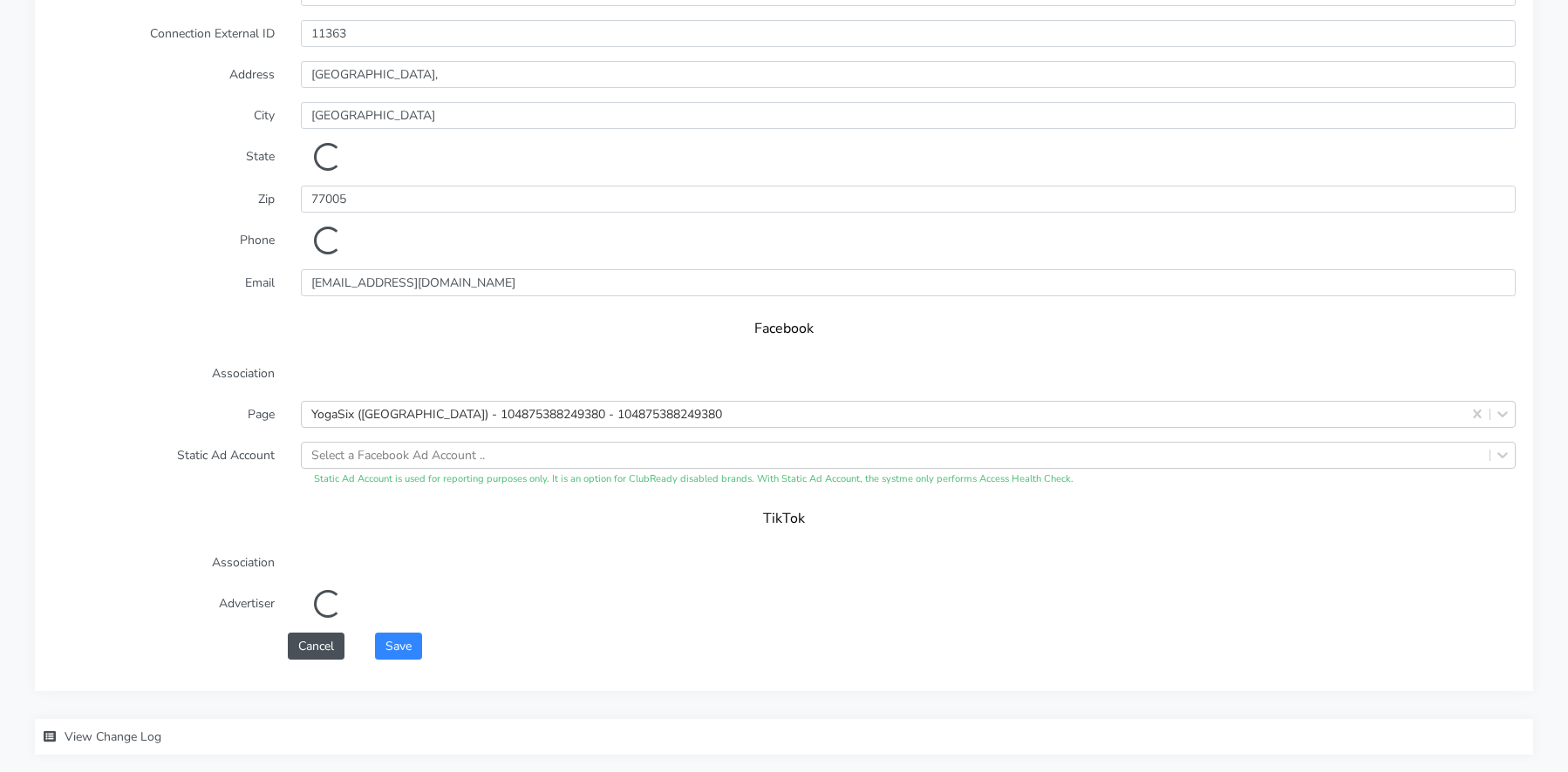
scroll to position [1486, 0]
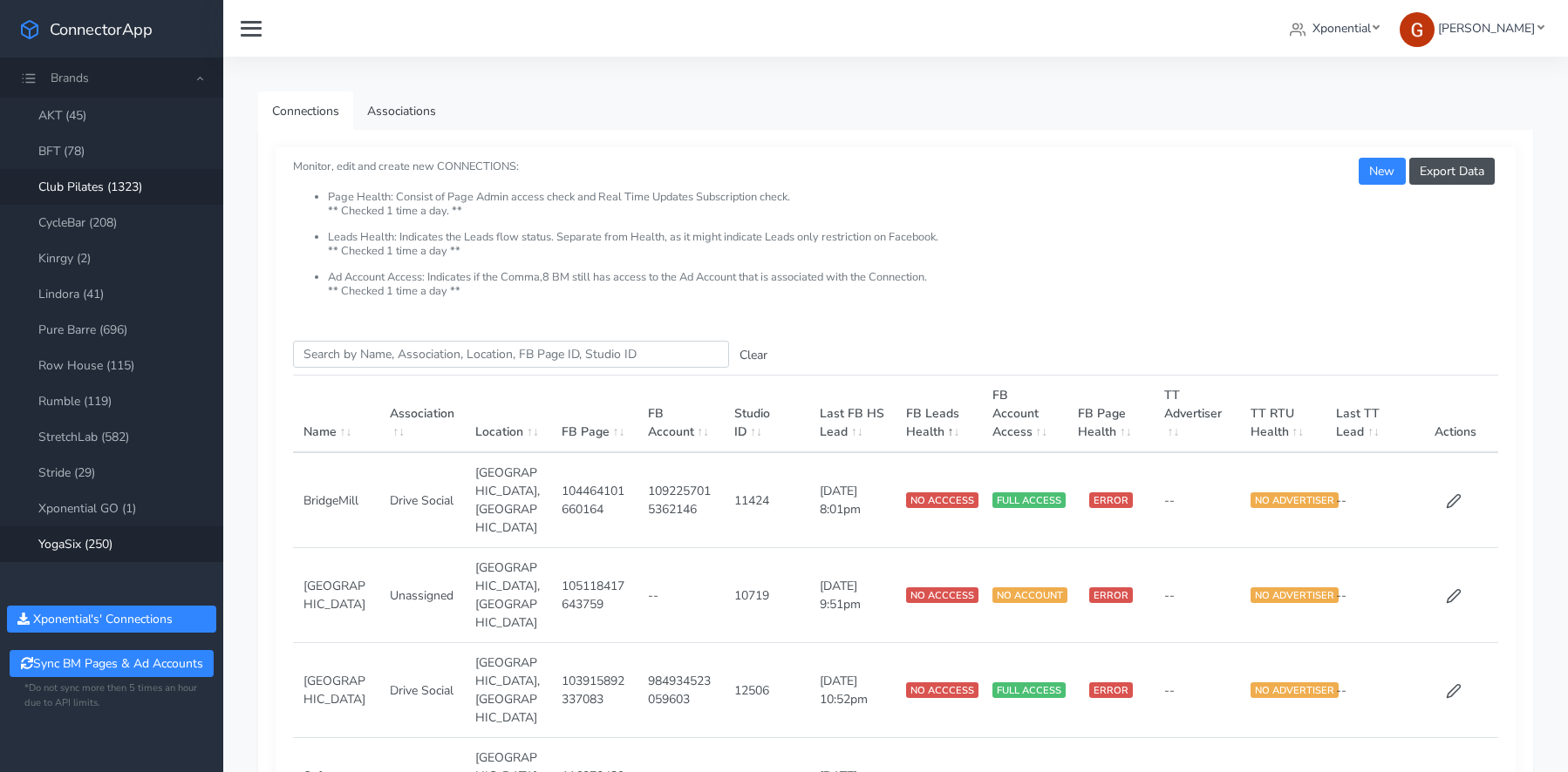
click at [104, 189] on link "Club Pilates (1323)" at bounding box center [112, 187] width 223 height 36
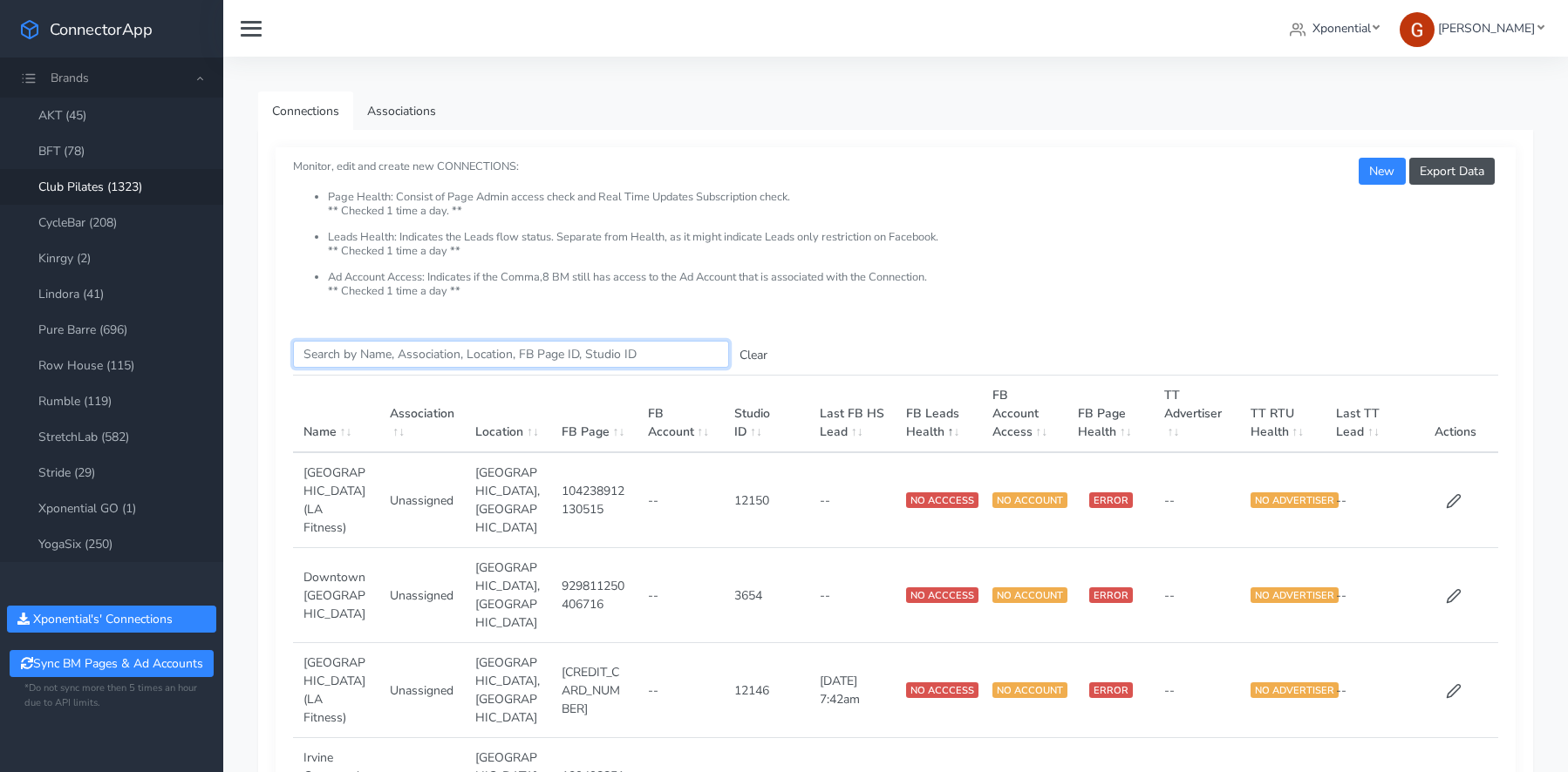
click at [397, 366] on input "Search this table" at bounding box center [511, 354] width 436 height 27
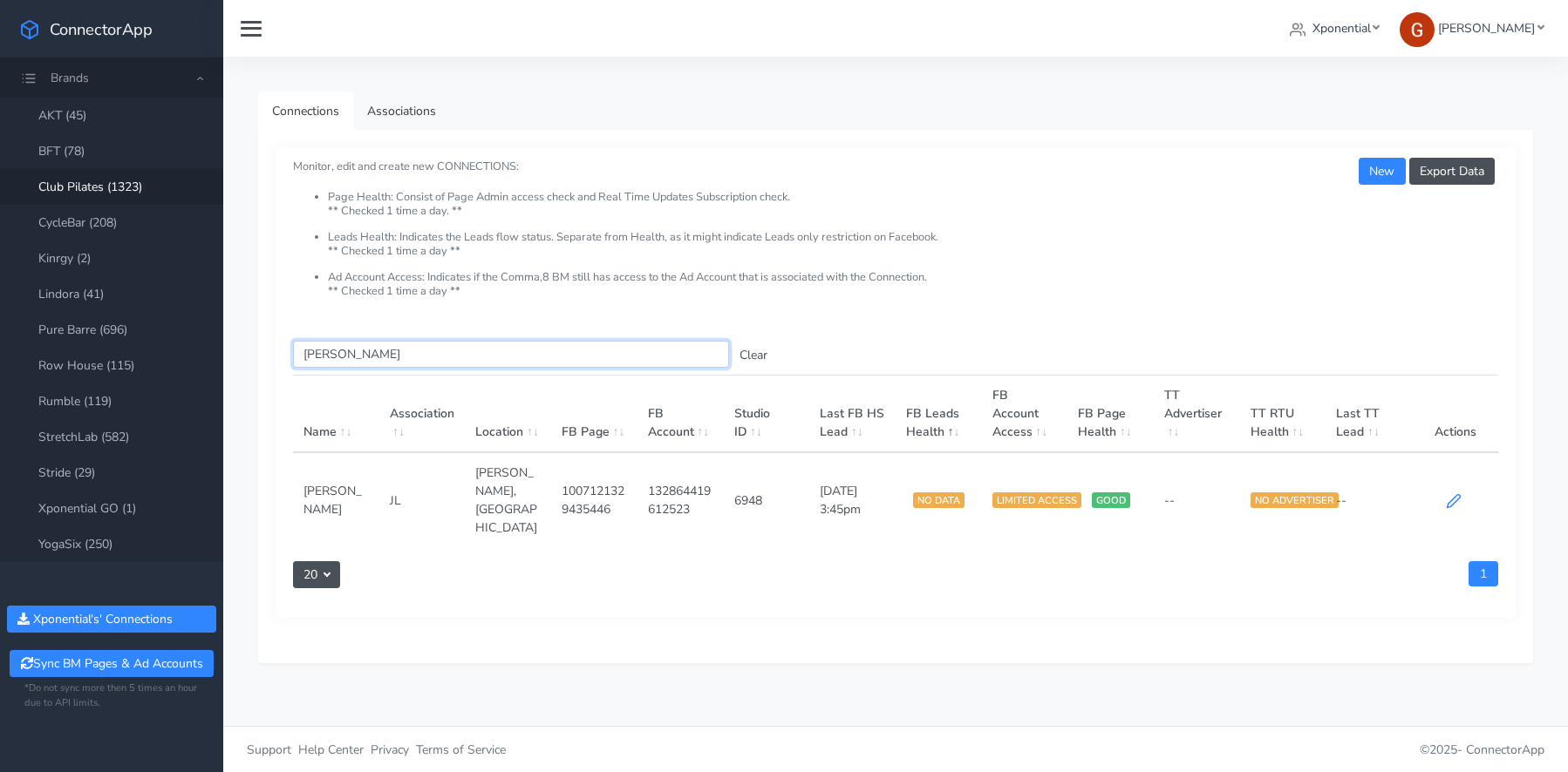
type input "[PERSON_NAME]"
click at [1456, 494] on icon at bounding box center [1454, 501] width 16 height 16
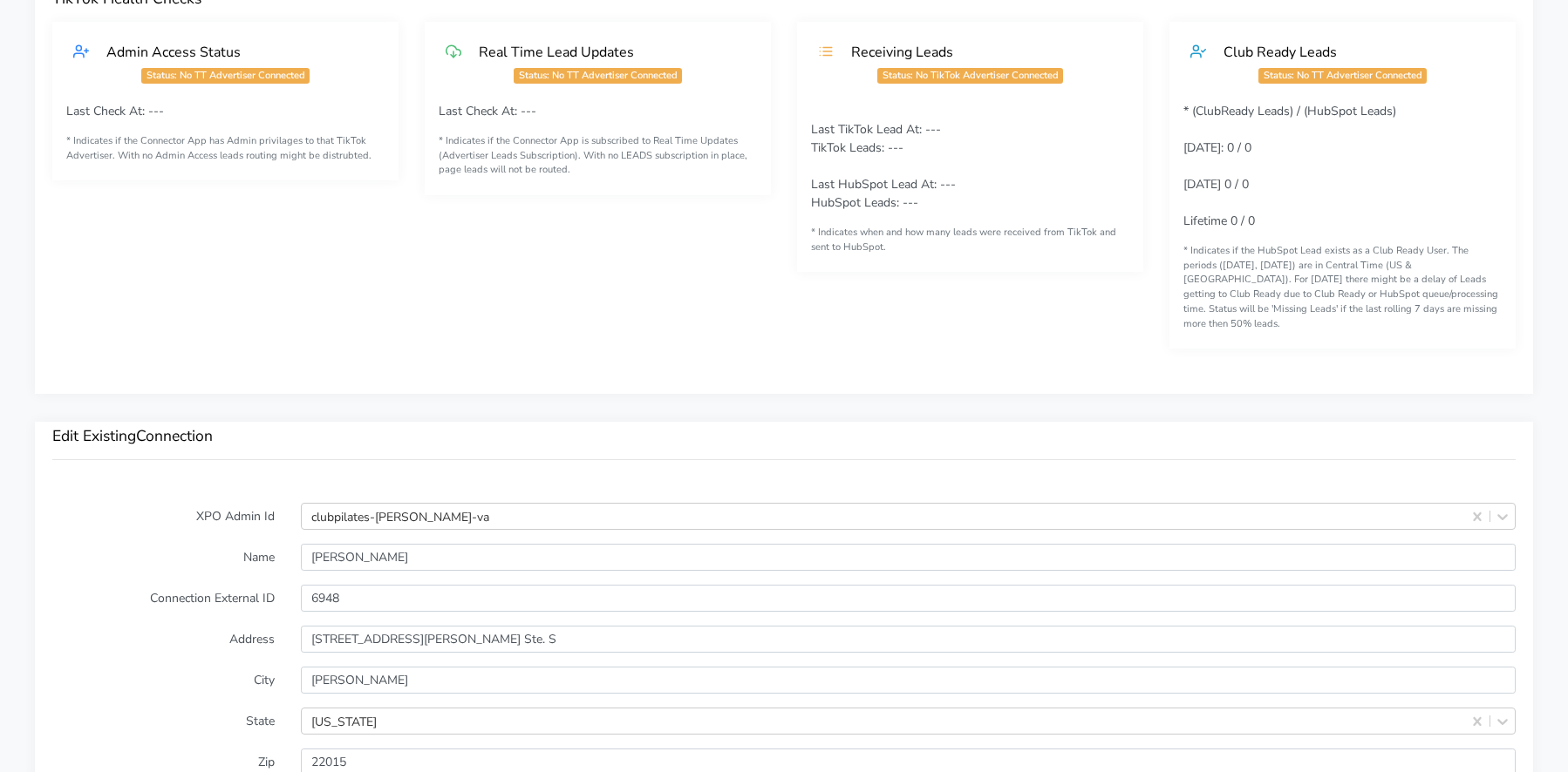
scroll to position [2, 0]
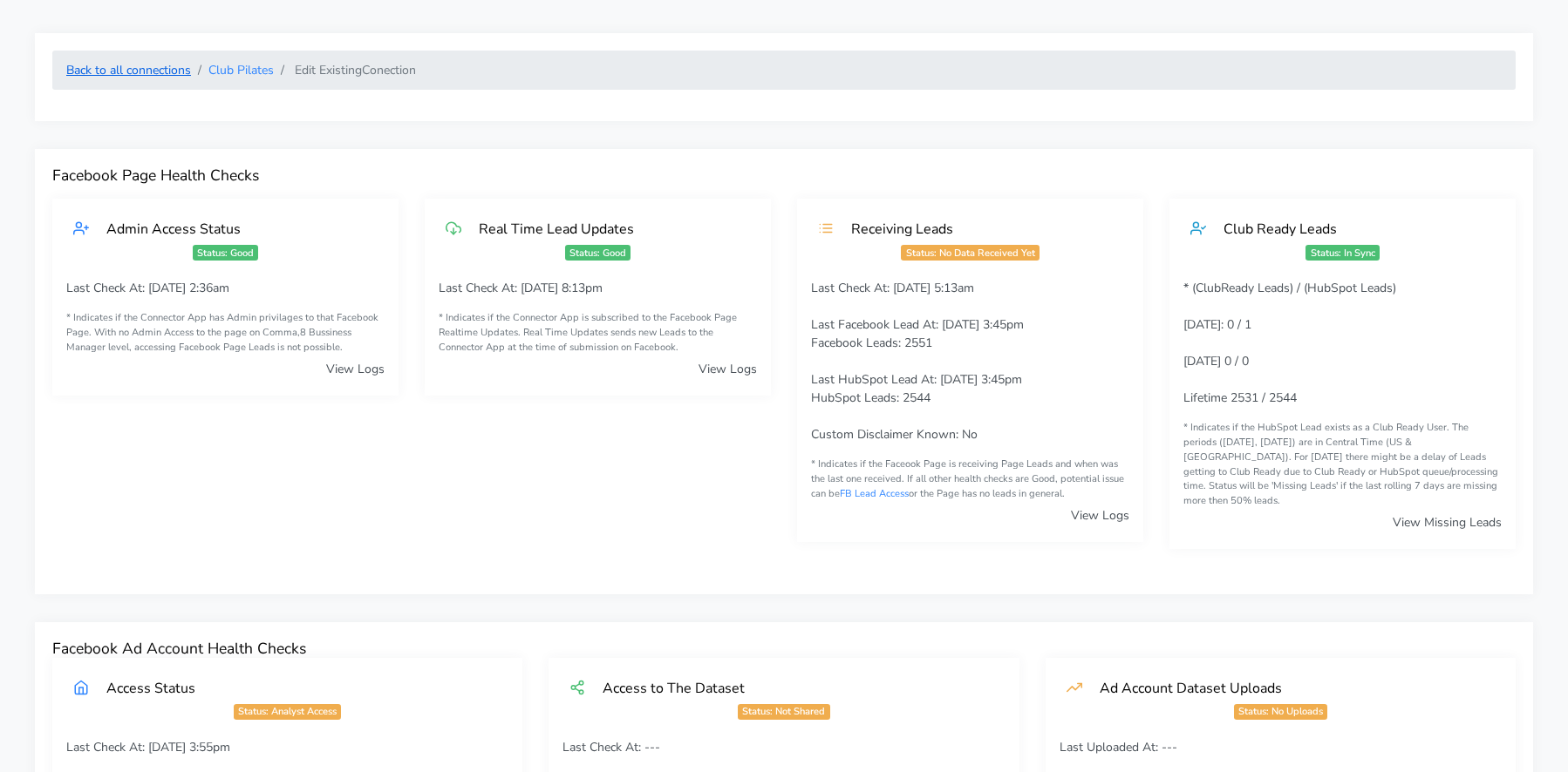
click at [164, 69] on link "Back to all connections" at bounding box center [128, 70] width 124 height 17
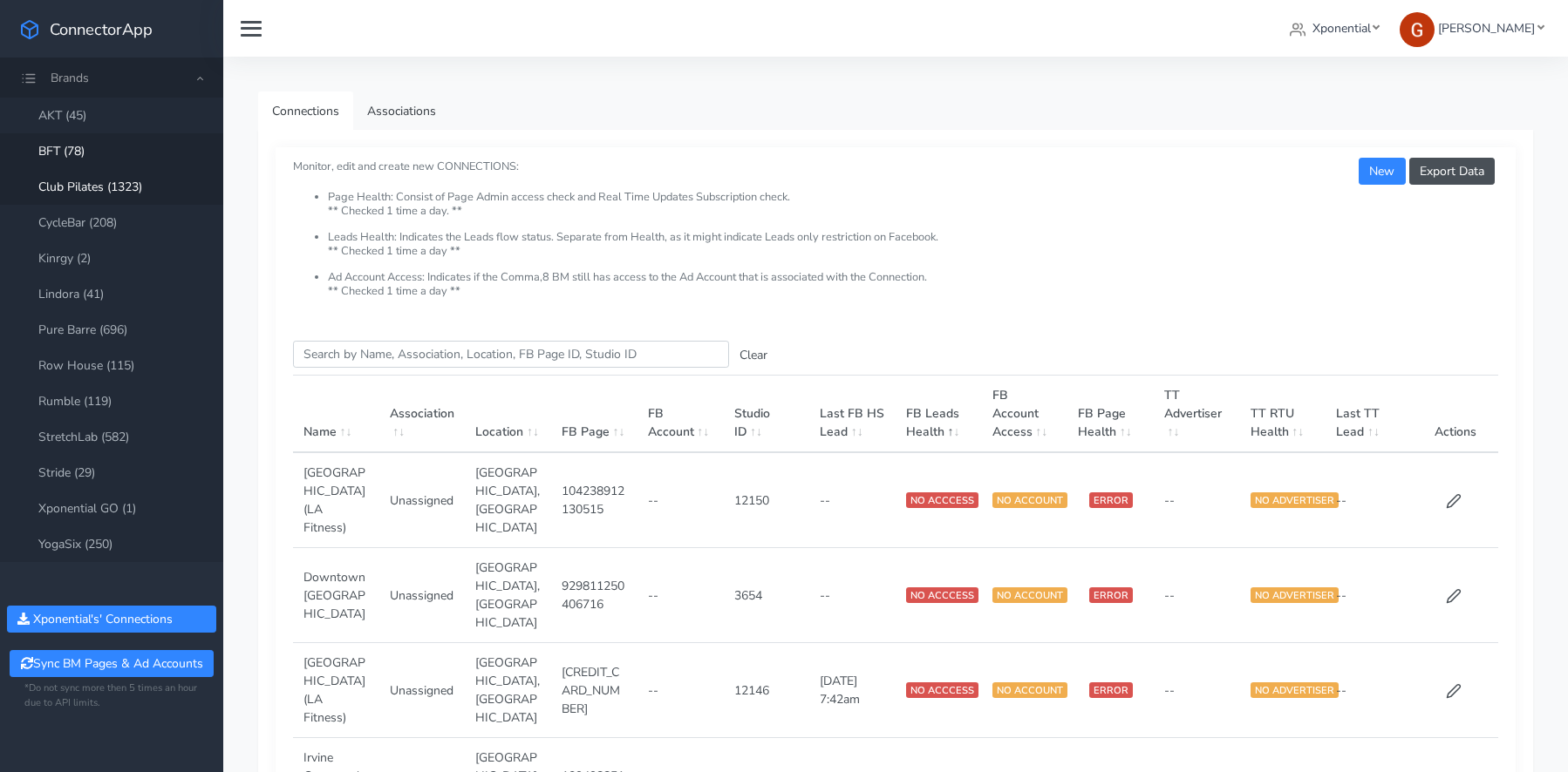
click at [65, 151] on link "BFT (78)" at bounding box center [112, 151] width 223 height 36
click at [382, 355] on input "Search this table" at bounding box center [511, 354] width 436 height 27
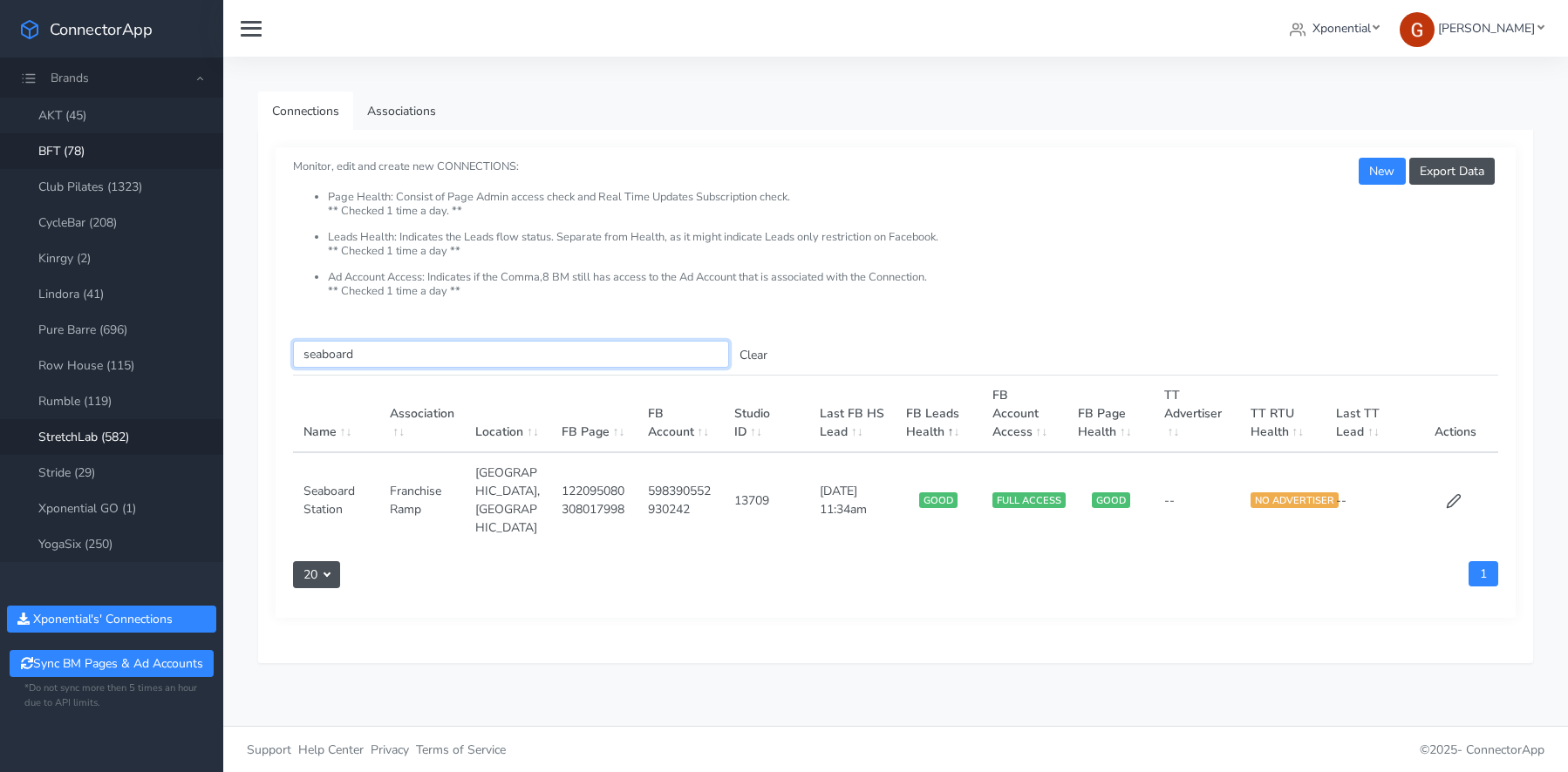
type input "seaboard"
click at [324, 355] on input "seaboard" at bounding box center [511, 354] width 436 height 27
drag, startPoint x: 324, startPoint y: 355, endPoint x: 327, endPoint y: 343, distance: 12.4
click at [324, 355] on input "seaboard" at bounding box center [511, 354] width 436 height 27
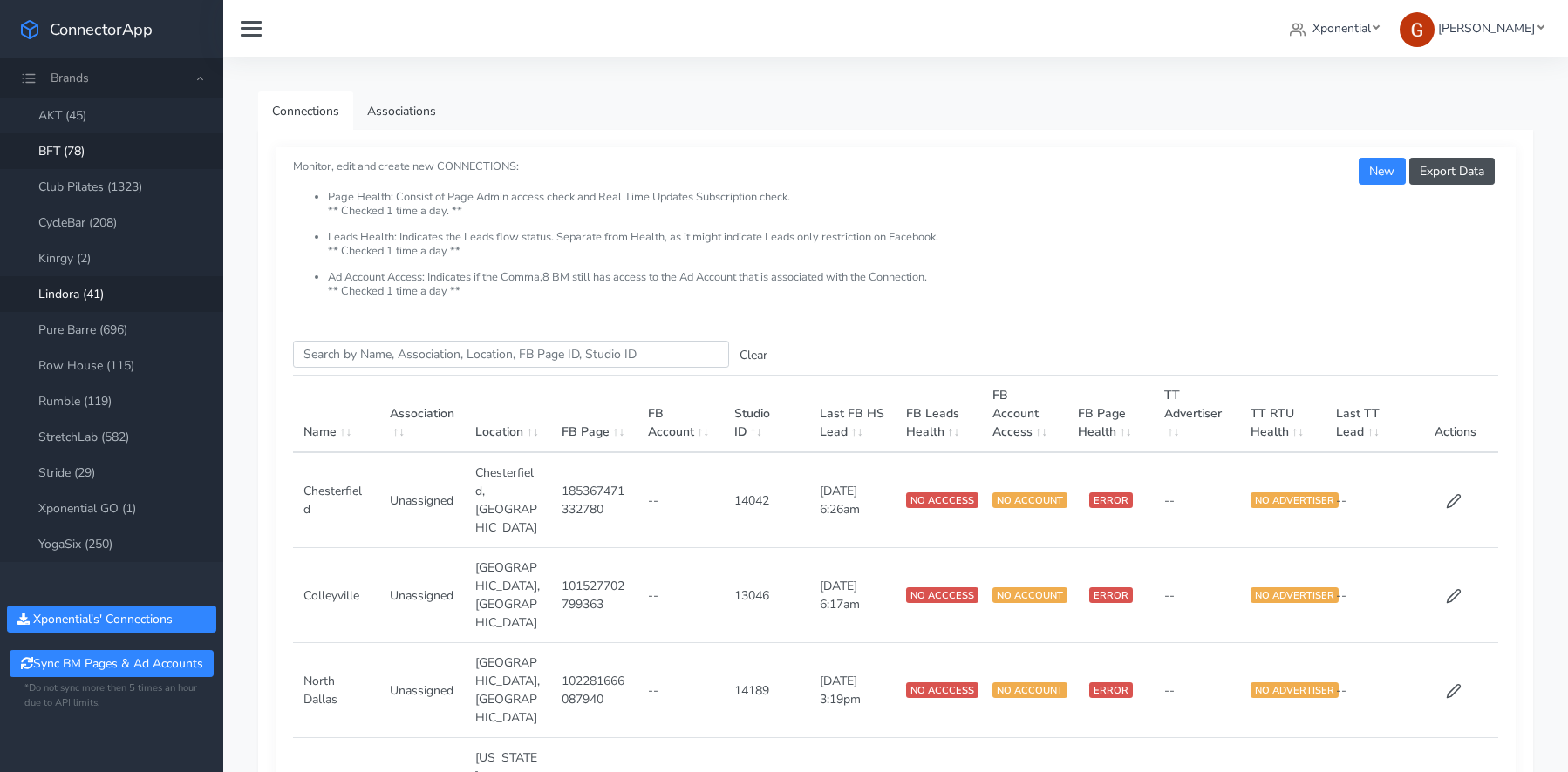
click at [90, 292] on link "Lindora (41)" at bounding box center [112, 294] width 223 height 36
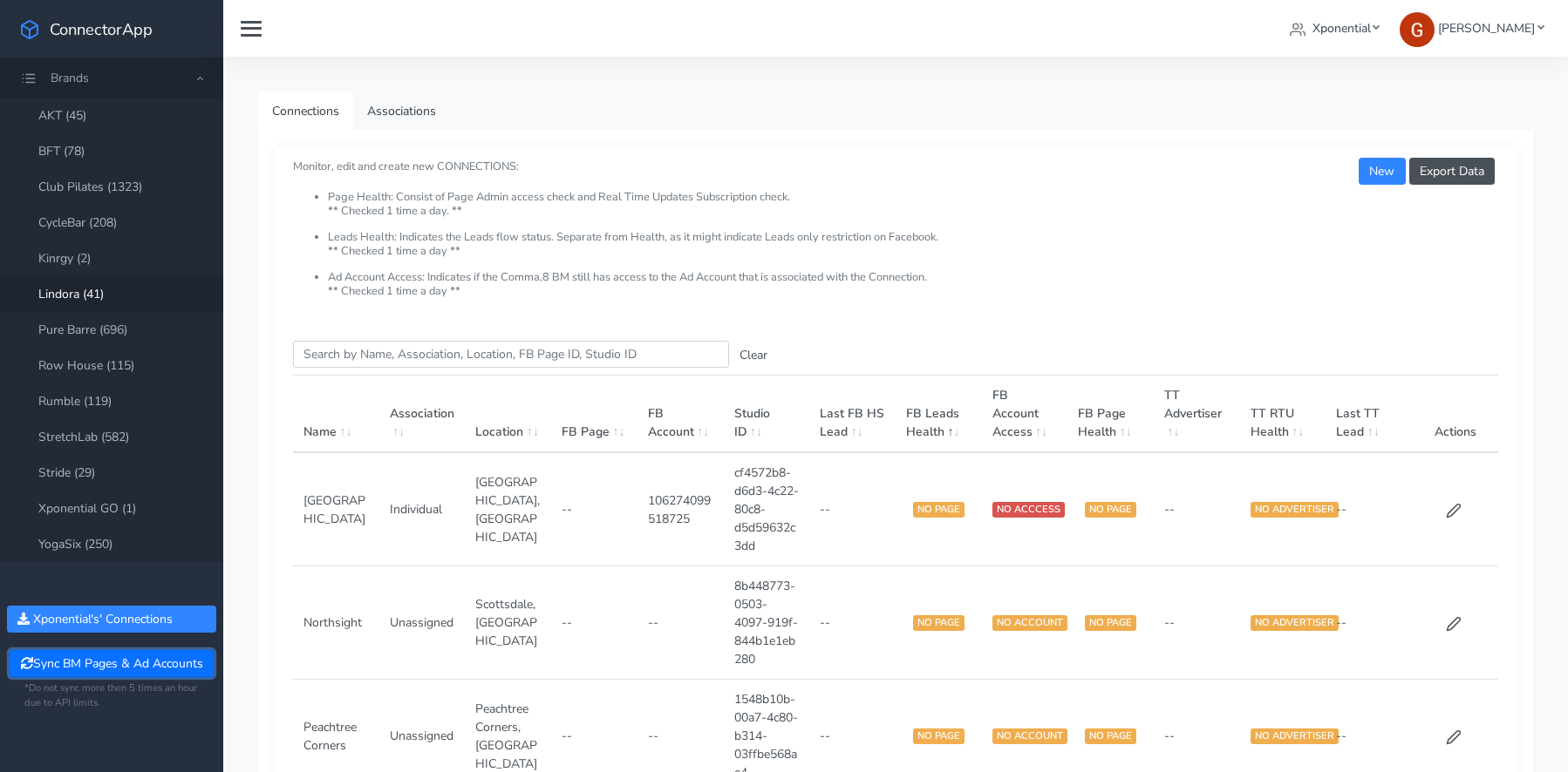
click at [141, 667] on button "Sync BM Pages & Ad Accounts" at bounding box center [111, 663] width 203 height 27
click at [104, 191] on link "Club Pilates (1323)" at bounding box center [112, 187] width 223 height 36
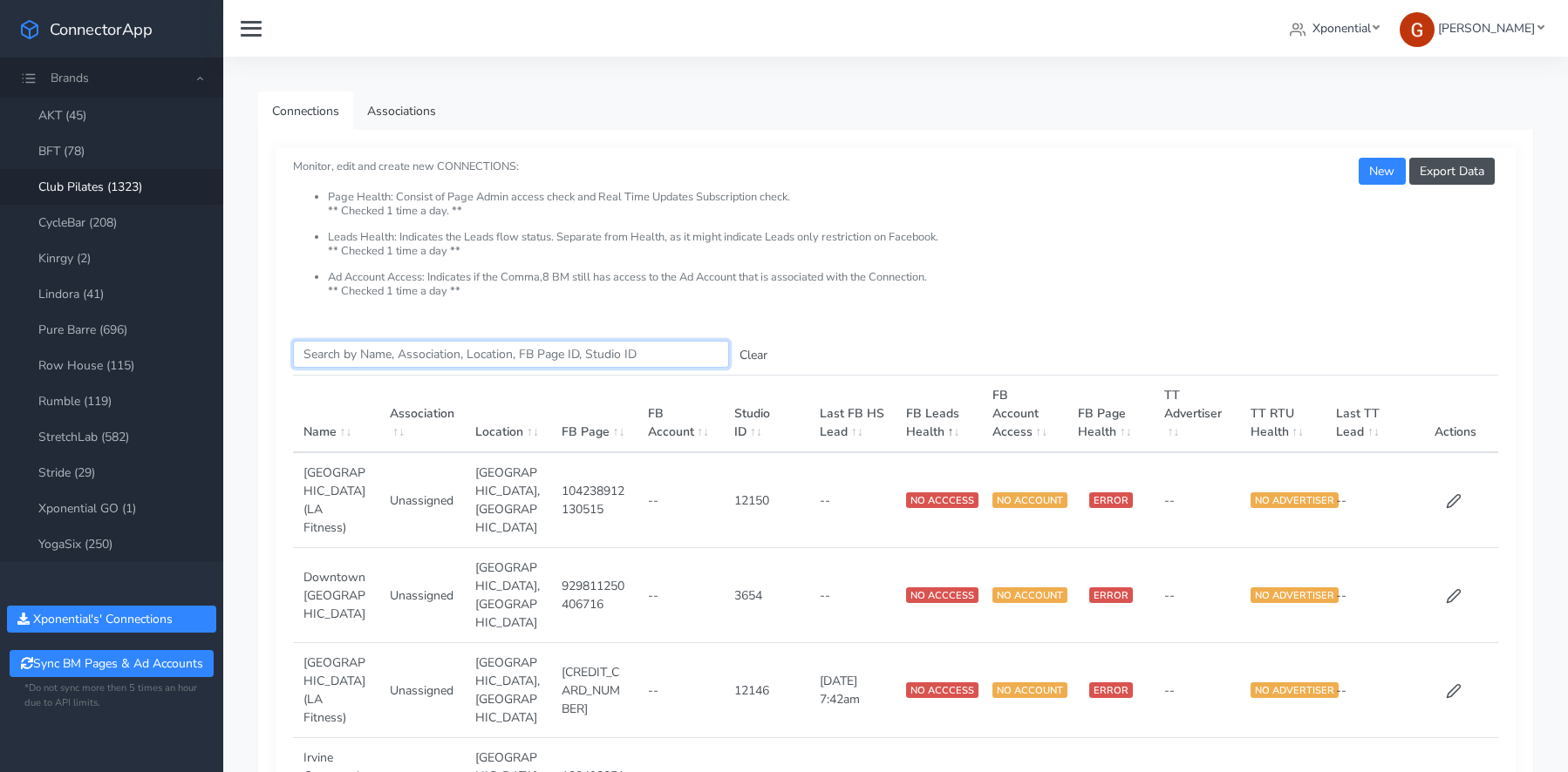
click at [442, 355] on input "Search this table" at bounding box center [511, 354] width 436 height 27
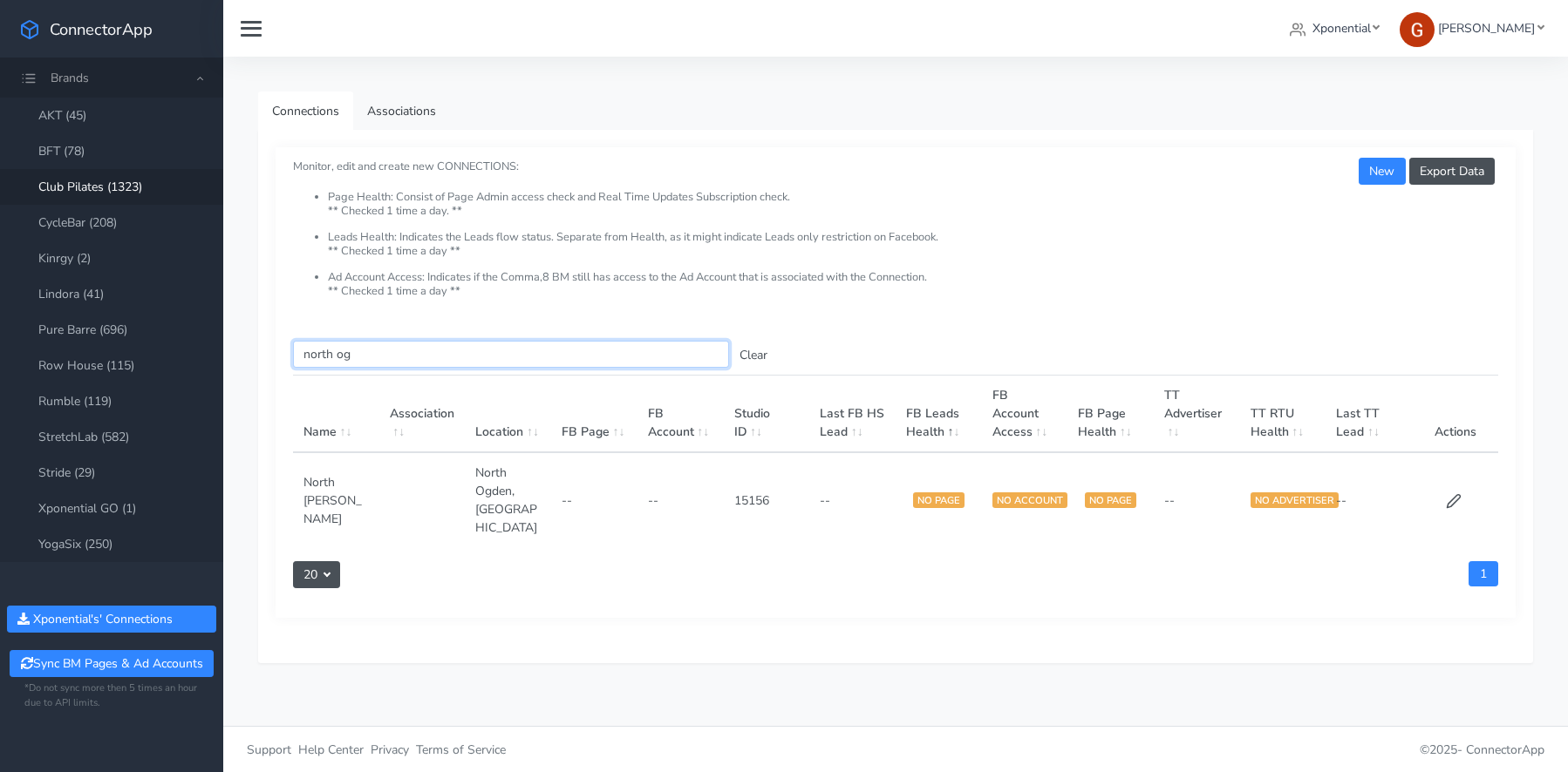
type input "north og"
click at [1444, 483] on td at bounding box center [1456, 499] width 87 height 95
click at [1453, 494] on icon at bounding box center [1454, 501] width 16 height 16
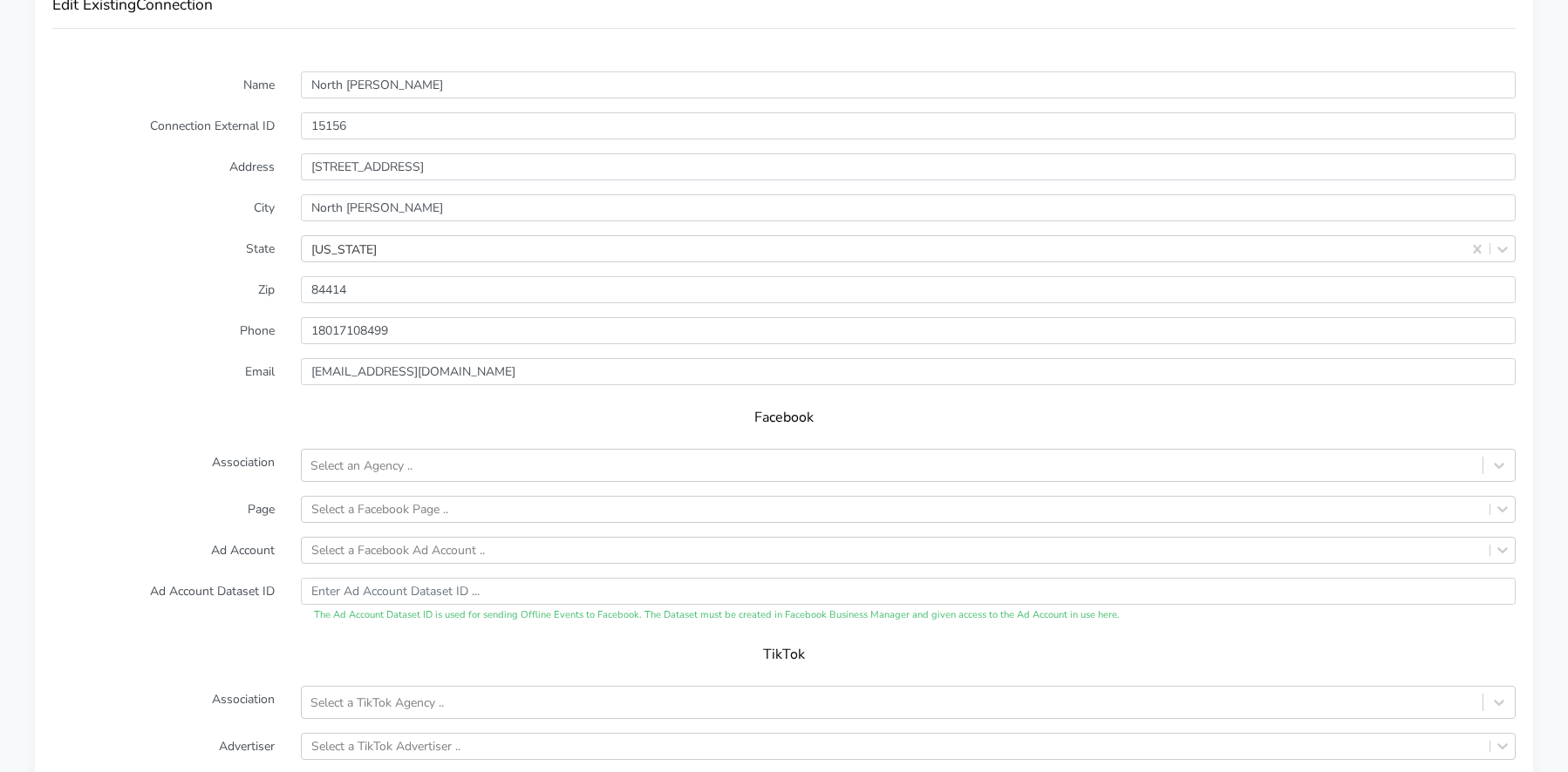
scroll to position [1525, 0]
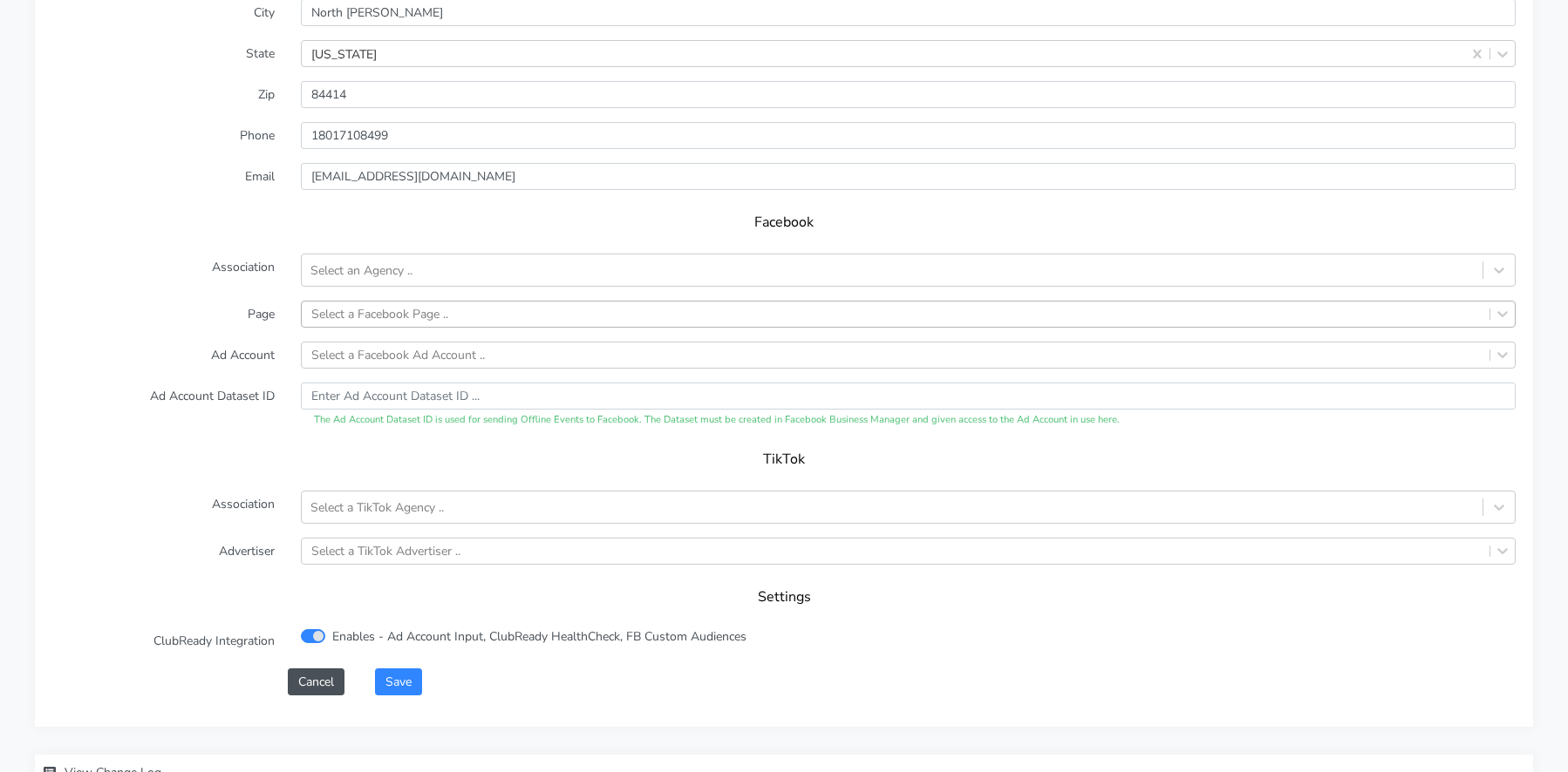
click at [363, 305] on div "Select a Facebook Page .." at bounding box center [380, 314] width 137 height 18
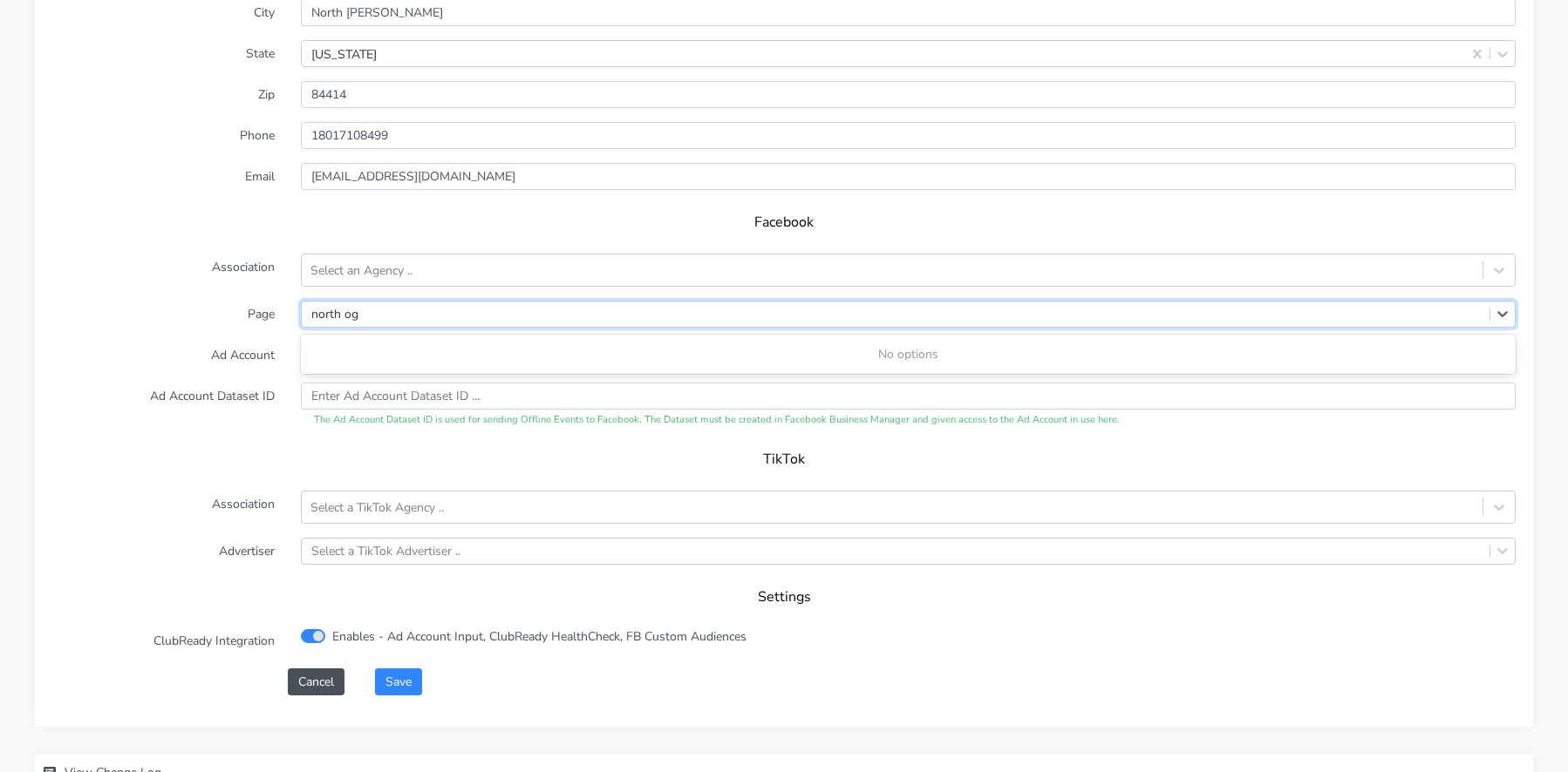
scroll to position [1565, 0]
type input "north og"
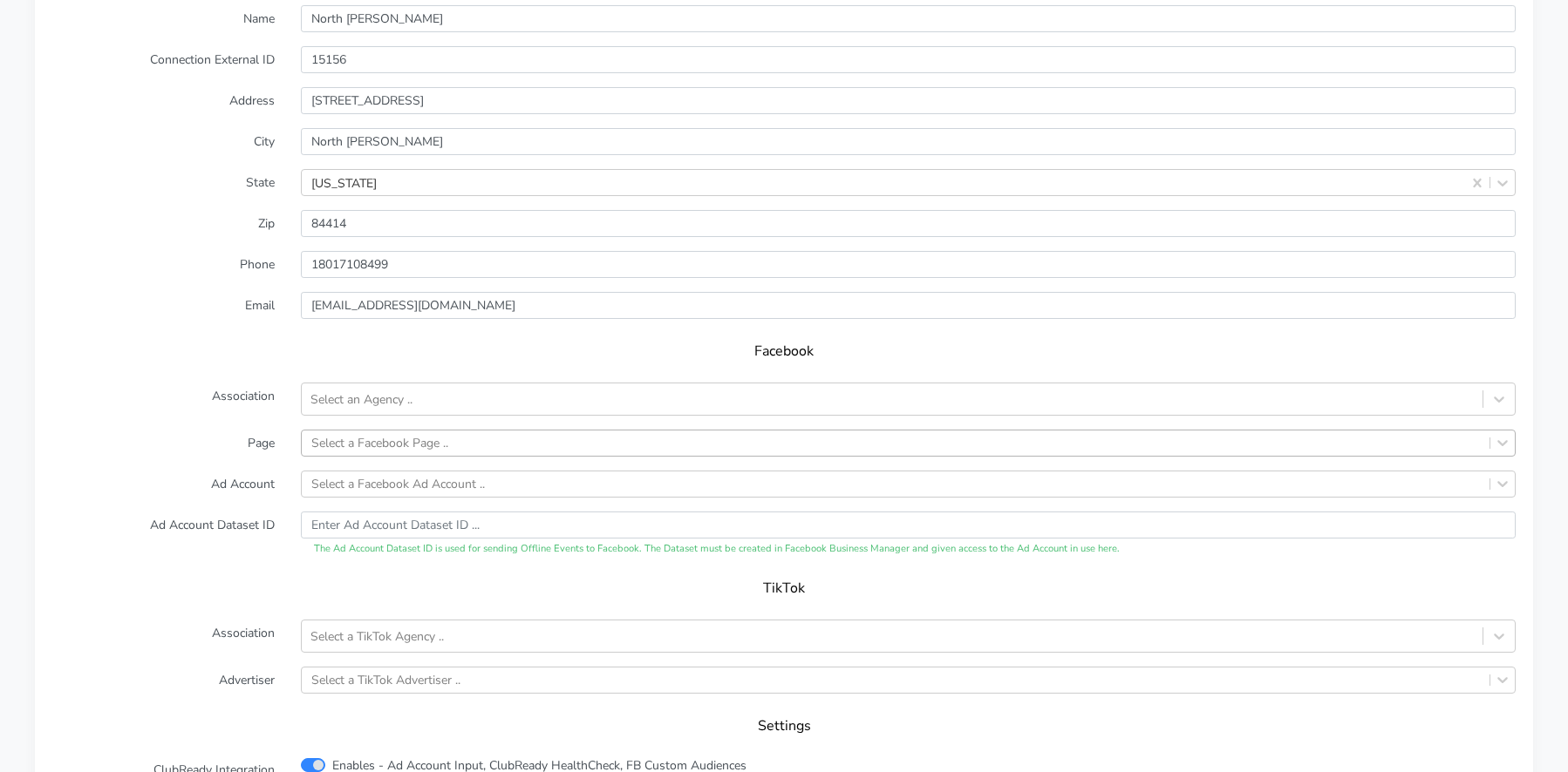
scroll to position [1405, 0]
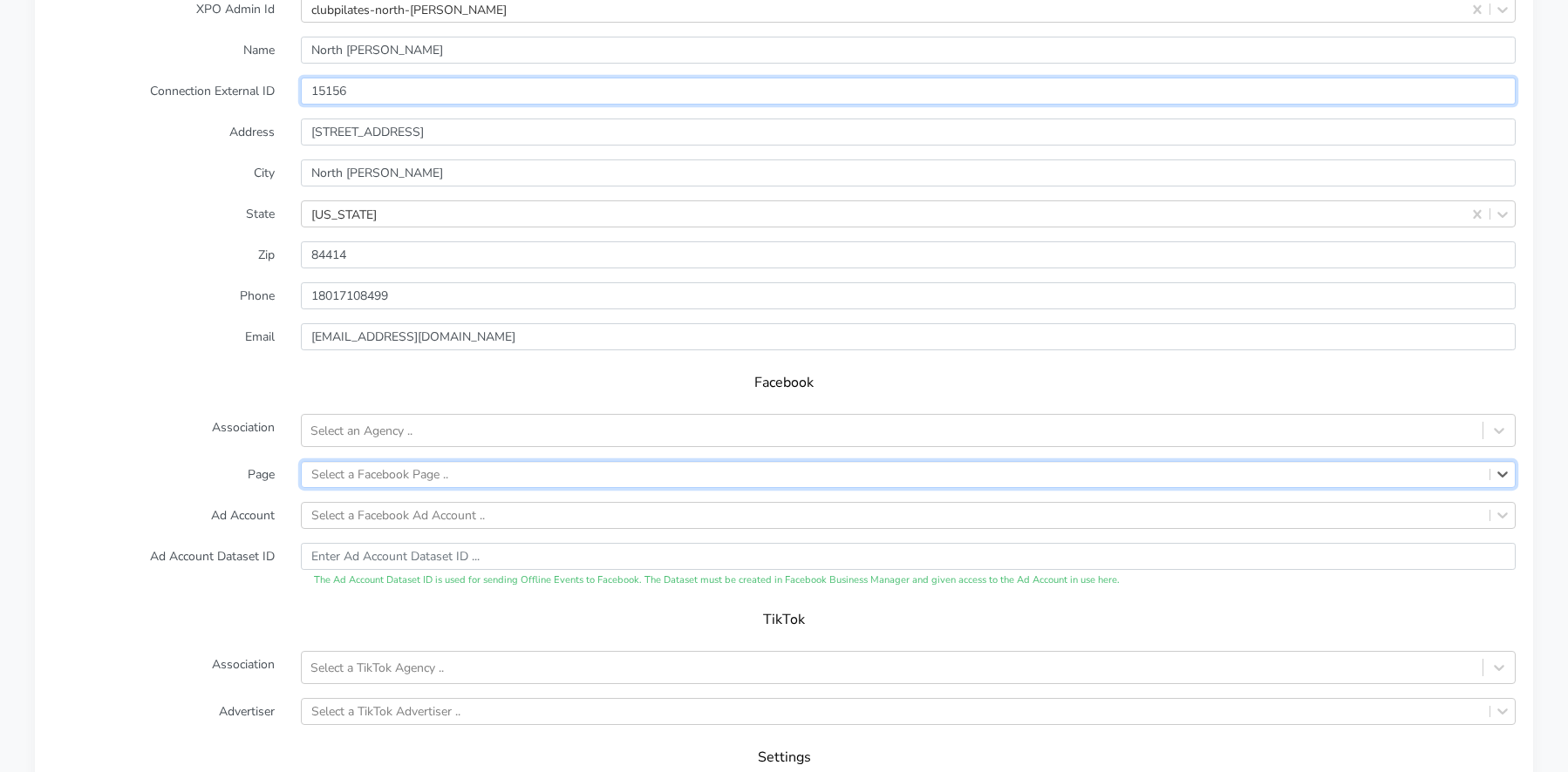
click at [316, 77] on input "15156" at bounding box center [908, 90] width 1215 height 27
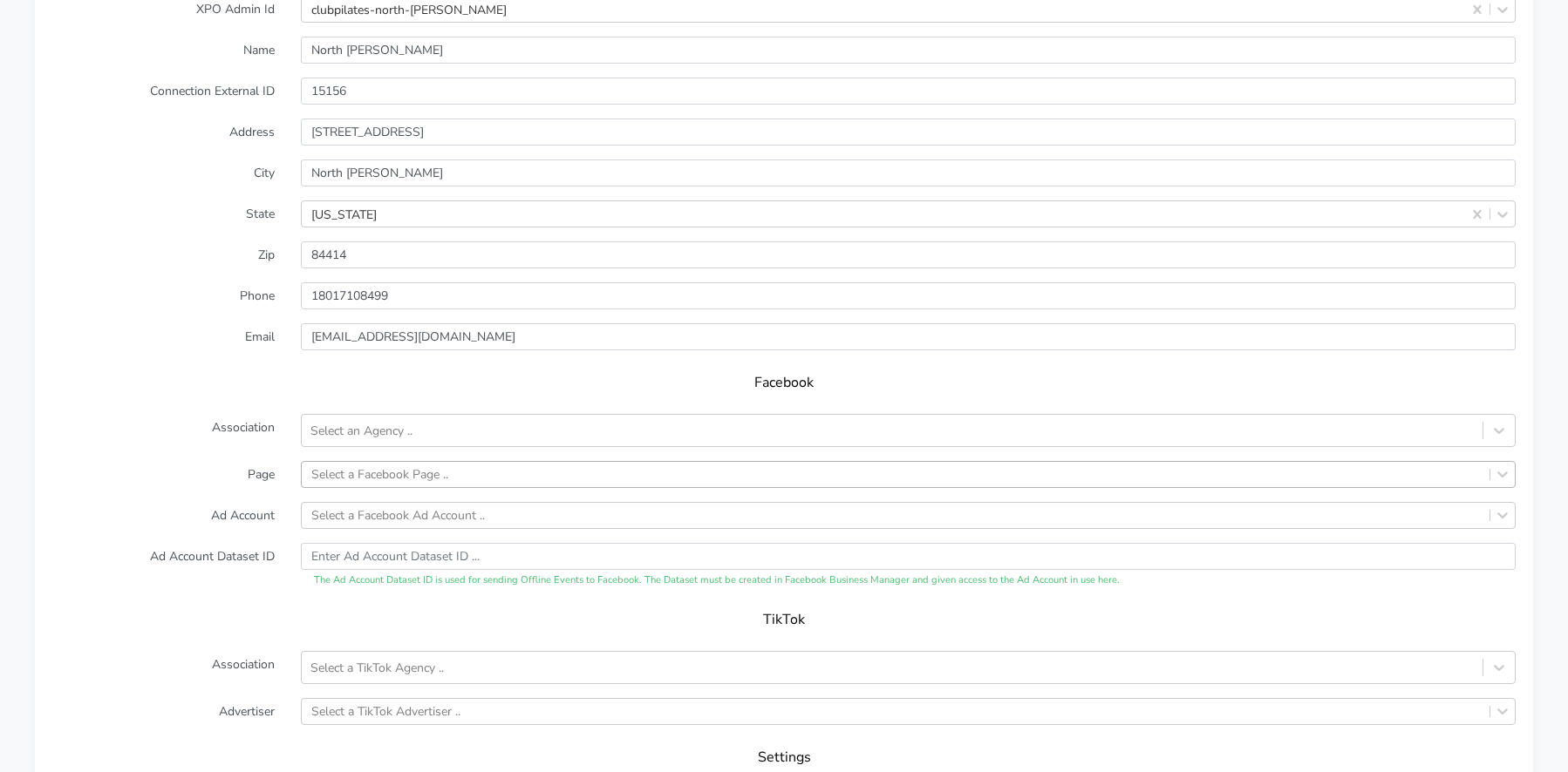
click at [356, 465] on div "Select a Facebook Page .." at bounding box center [380, 474] width 137 height 18
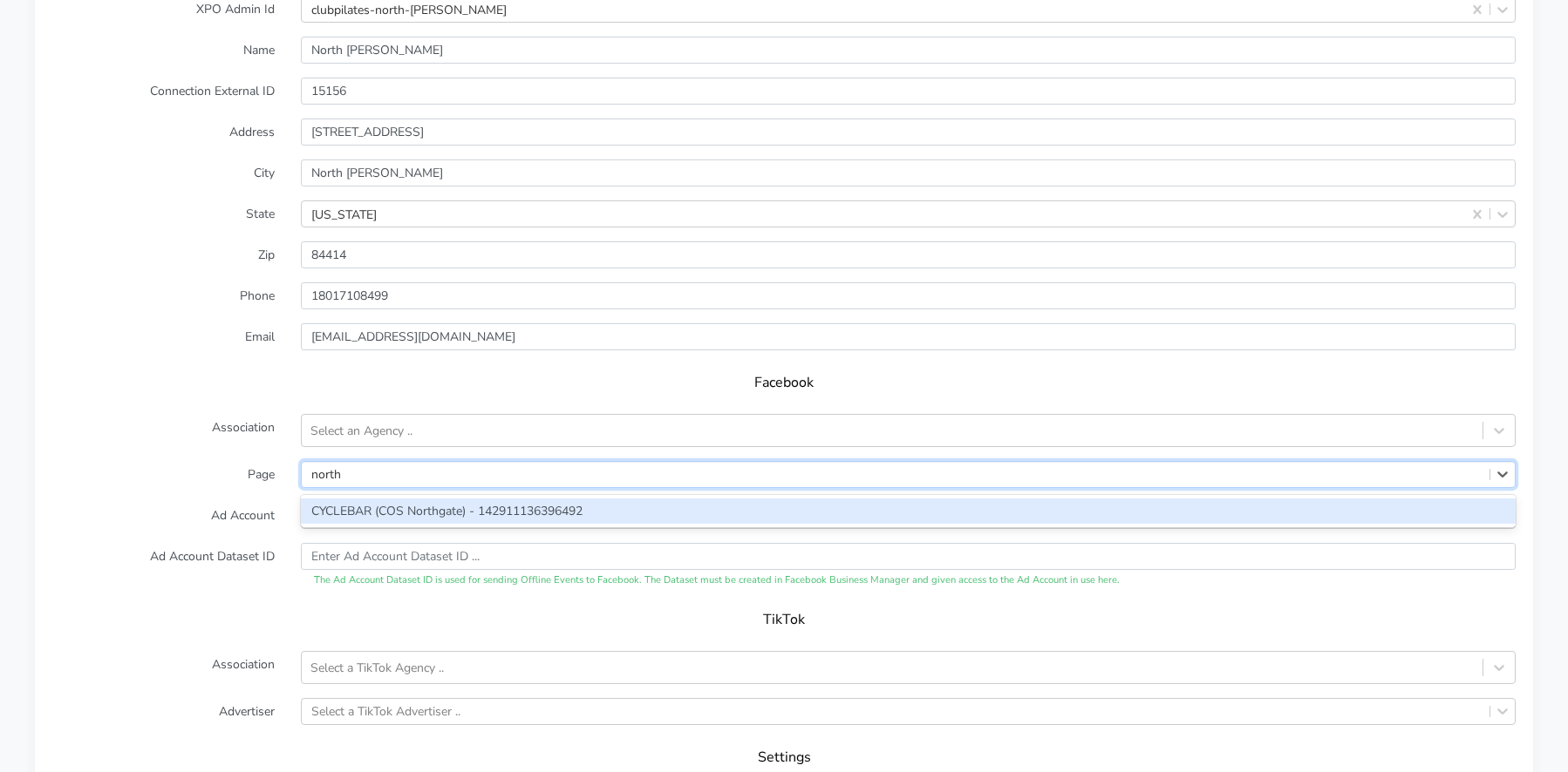
type input "north"
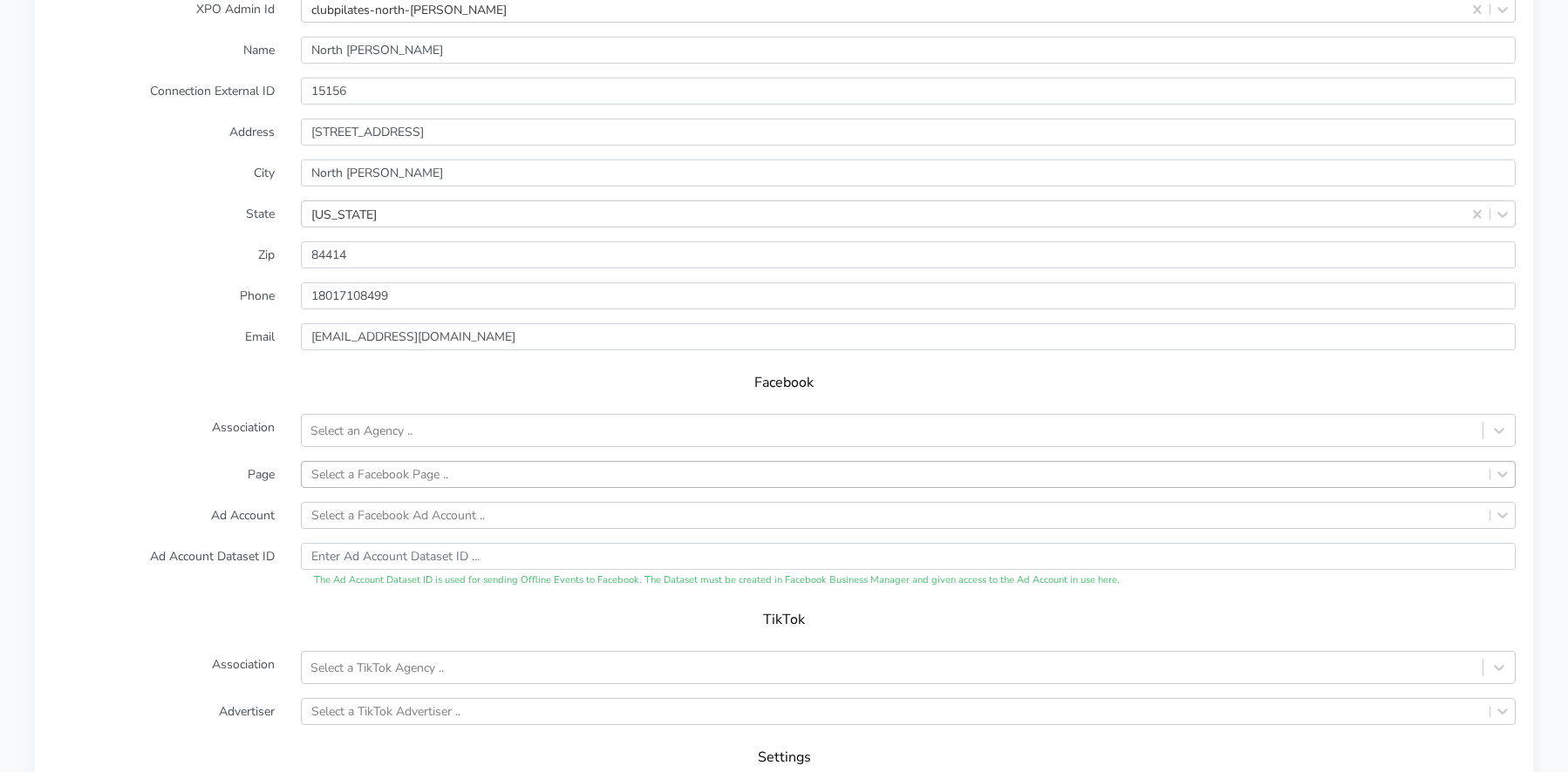
click at [244, 462] on label "Page" at bounding box center [164, 474] width 249 height 27
click at [372, 462] on div "Select a Facebook Page .." at bounding box center [895, 474] width 1188 height 25
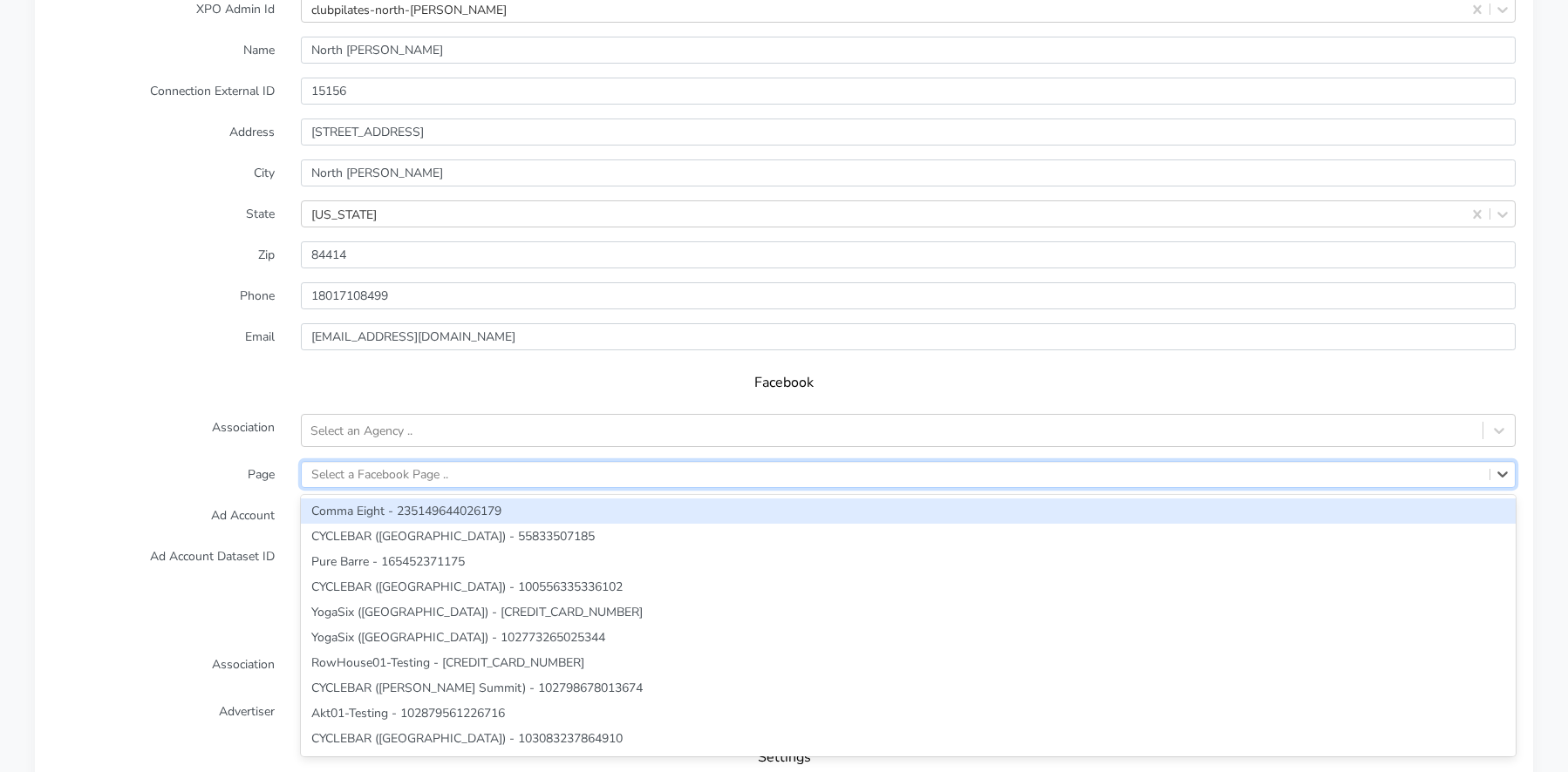
paste input "797512116777580"
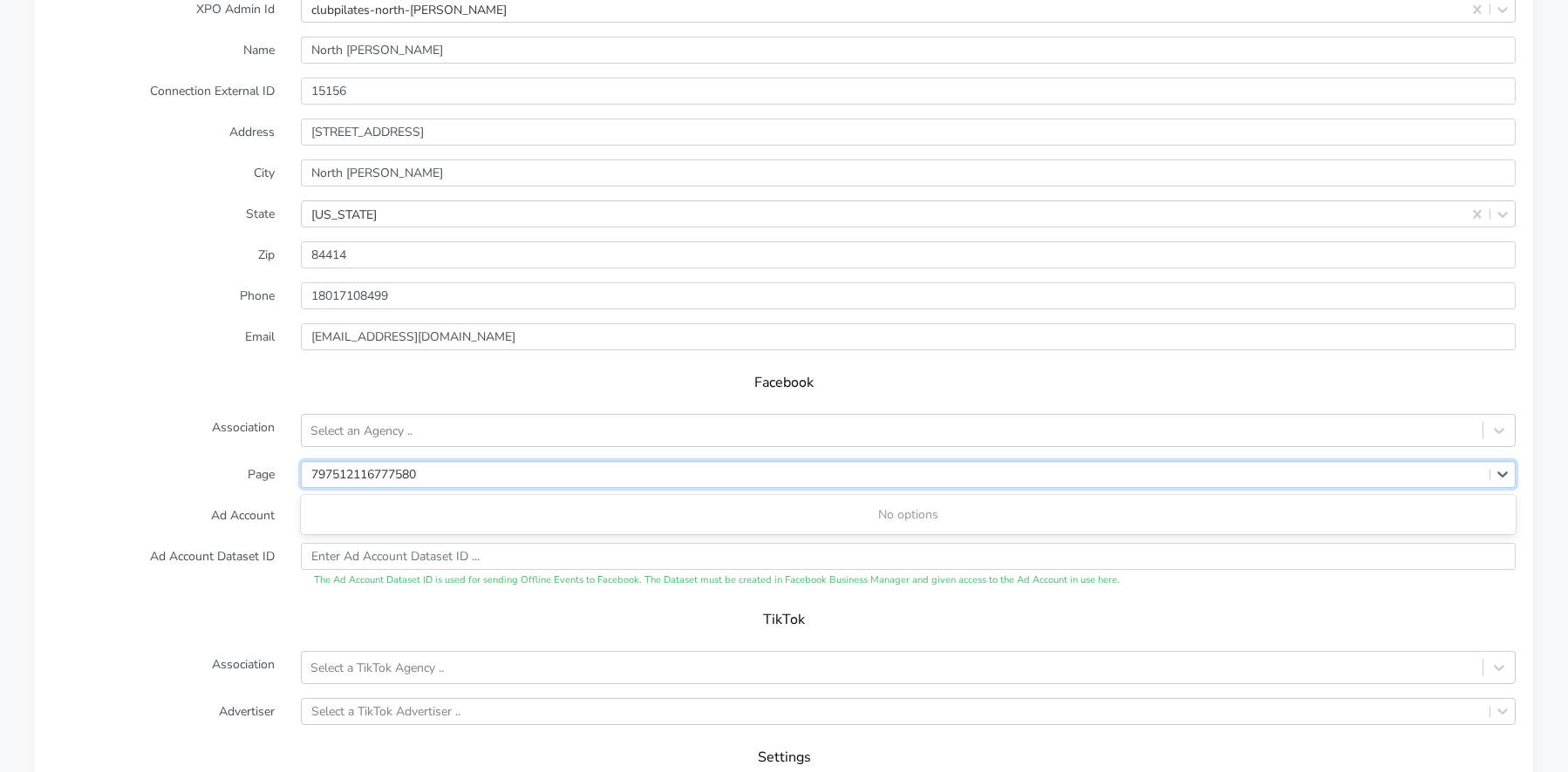
type input "797512116777580"
click at [203, 426] on form "XPO Admin Id clubpilates-north-[PERSON_NAME] Name North [PERSON_NAME] Connectio…" at bounding box center [784, 425] width 1464 height 860
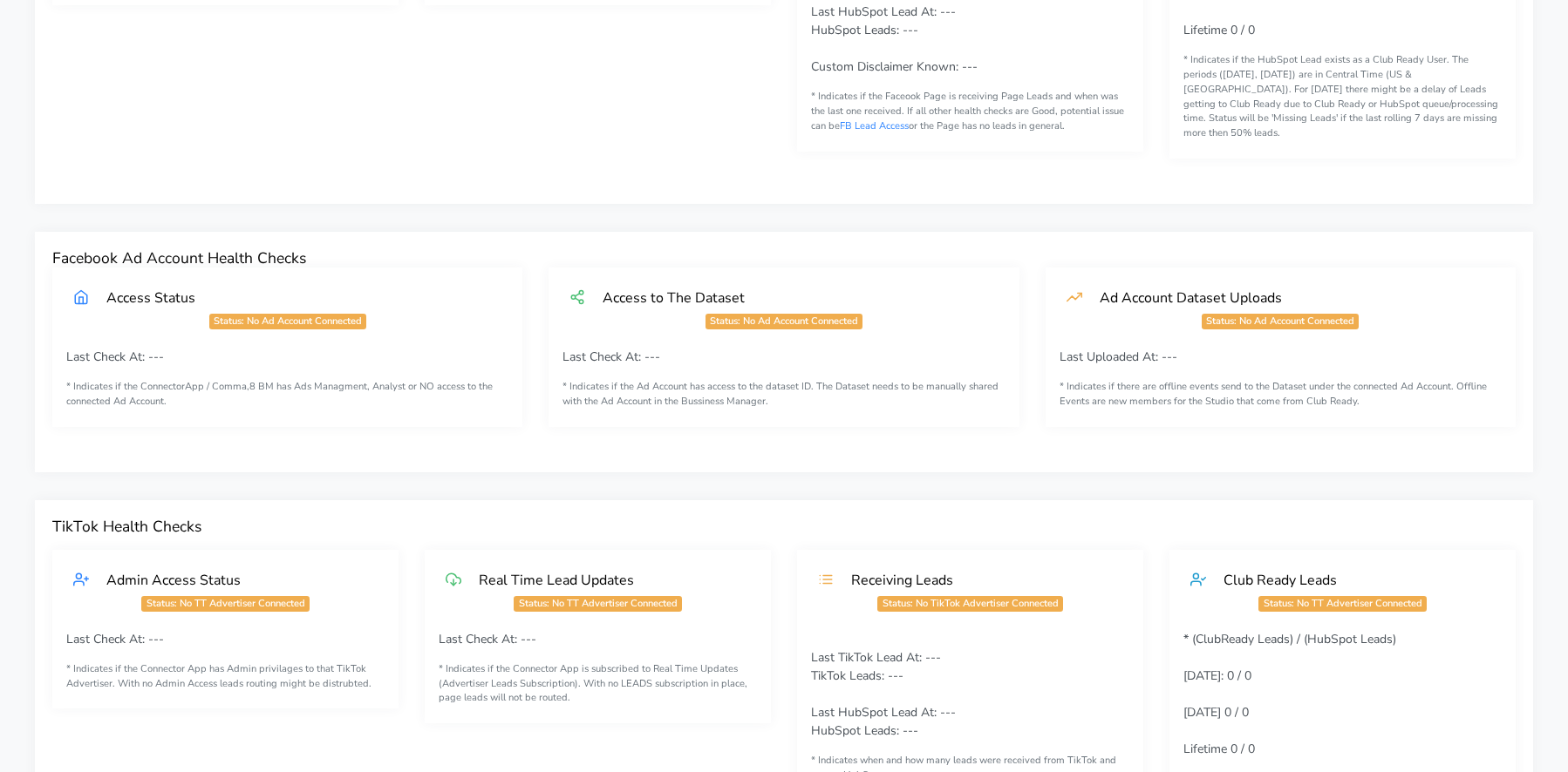
scroll to position [0, 0]
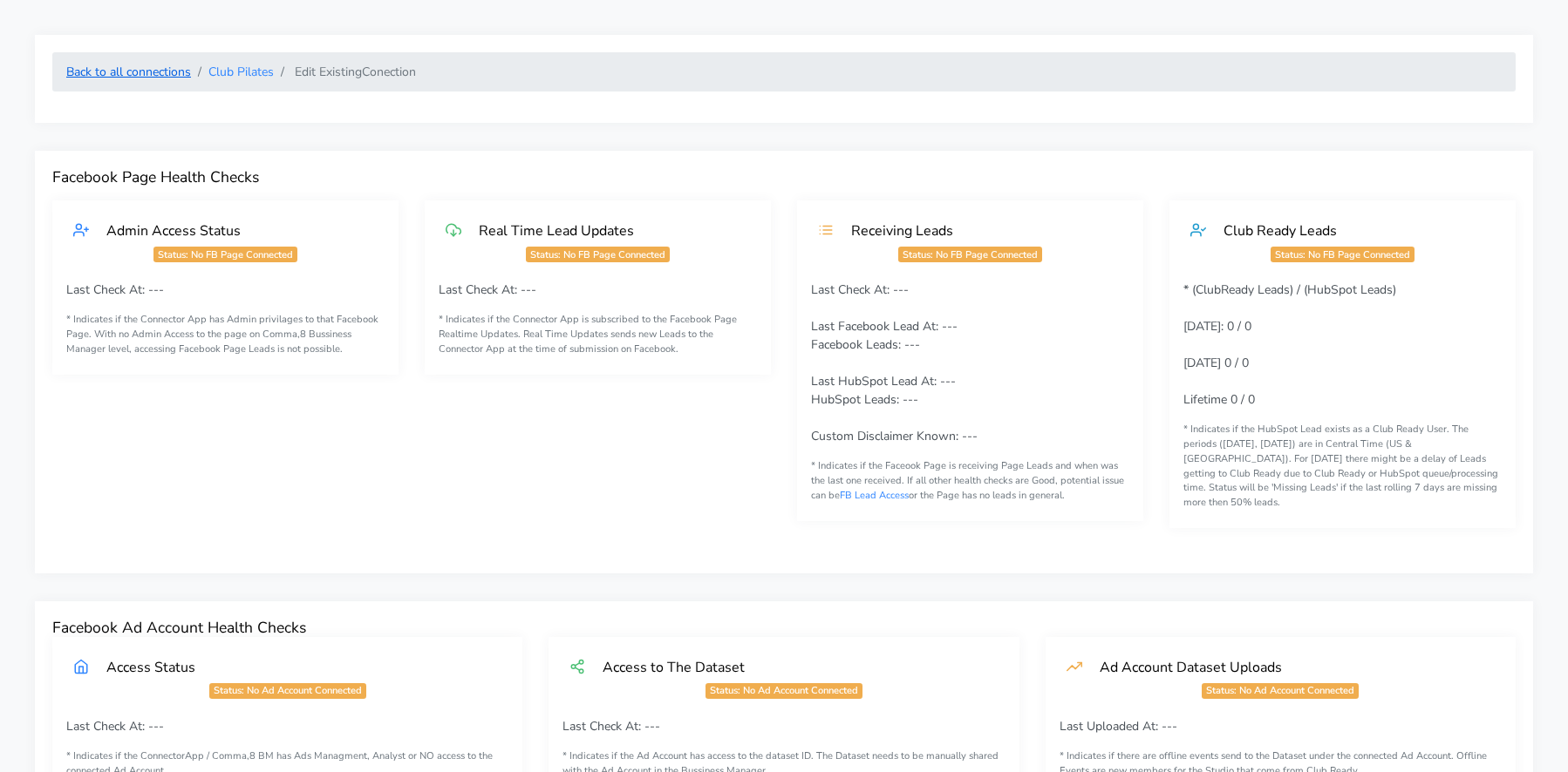
click at [171, 68] on link "Back to all connections" at bounding box center [128, 72] width 124 height 17
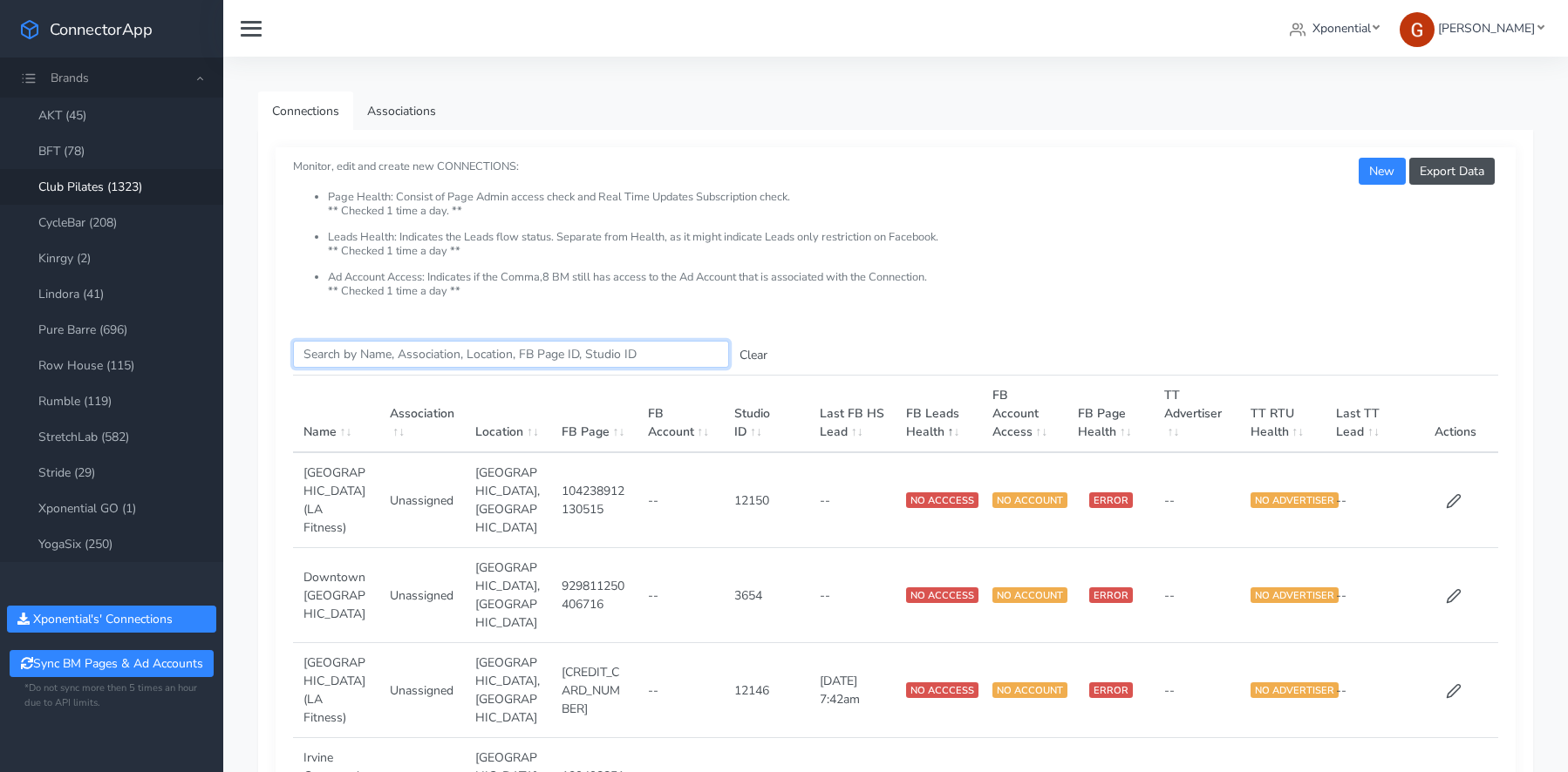
click at [336, 365] on input "Search this table" at bounding box center [511, 354] width 436 height 27
paste input "797512116777580"
type input "797512116777580"
click at [96, 666] on button "Sync BM Pages & Ad Accounts" at bounding box center [111, 663] width 203 height 27
